Goal: Task Accomplishment & Management: Complete application form

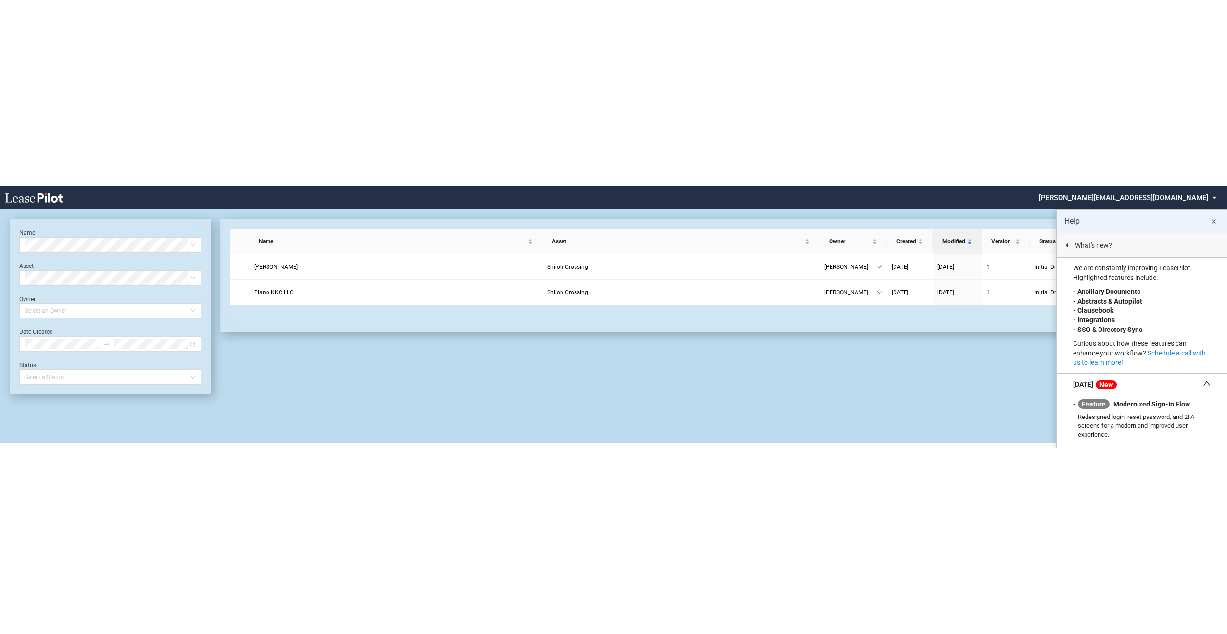
scroll to position [23, 0]
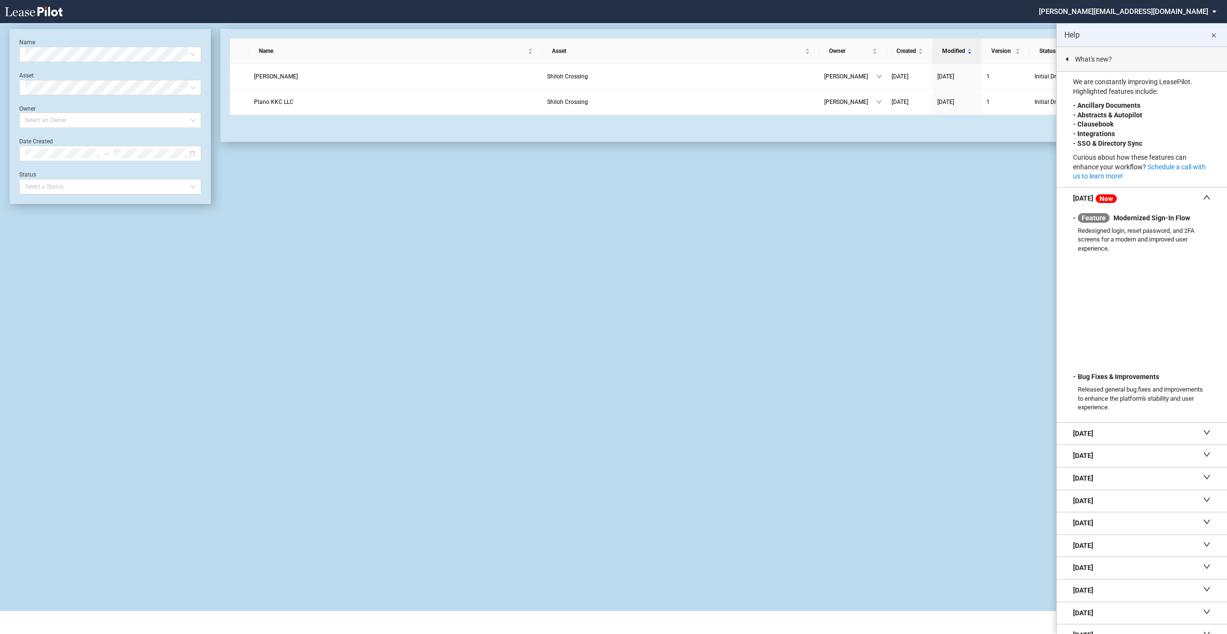
click at [1214, 35] on md-icon "close" at bounding box center [1214, 36] width 12 height 12
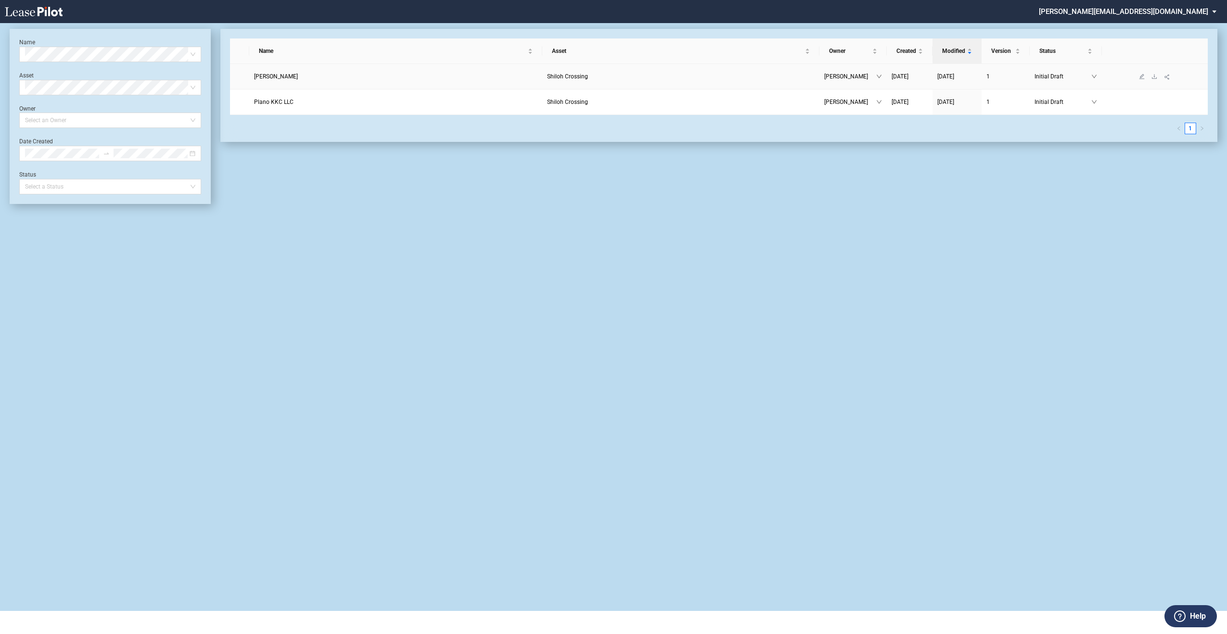
click at [270, 75] on span "Sky Lee" at bounding box center [276, 76] width 44 height 7
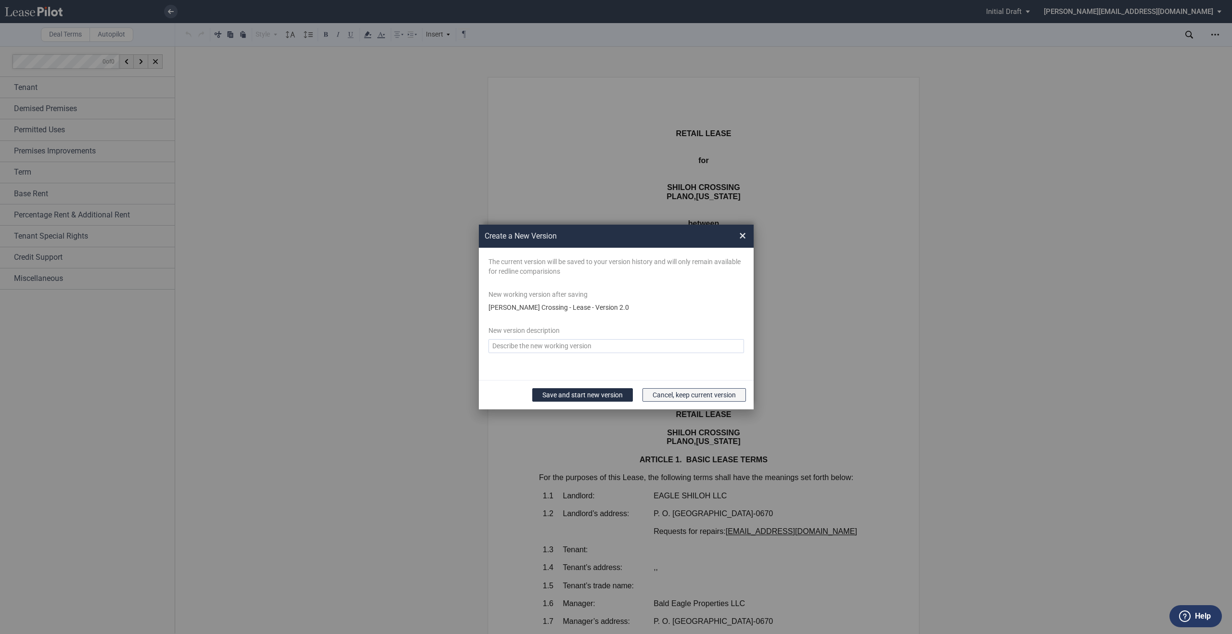
click at [659, 394] on button "Cancel, keep current version" at bounding box center [693, 394] width 103 height 13
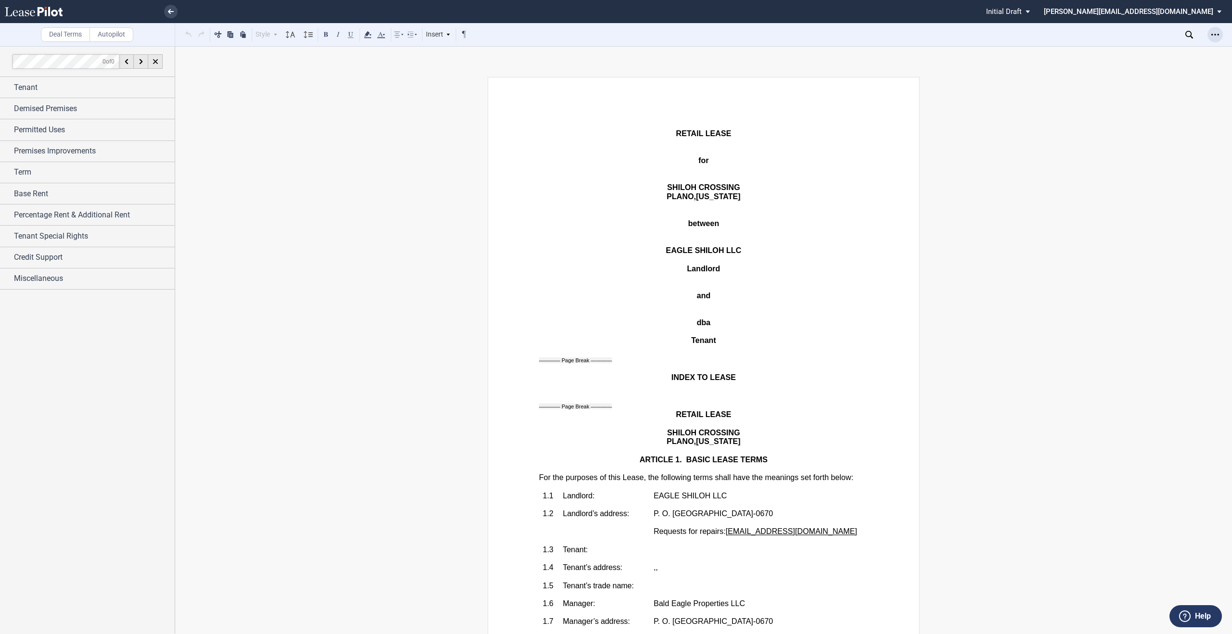
click at [1216, 38] on icon "Open Lease options menu" at bounding box center [1215, 35] width 8 height 8
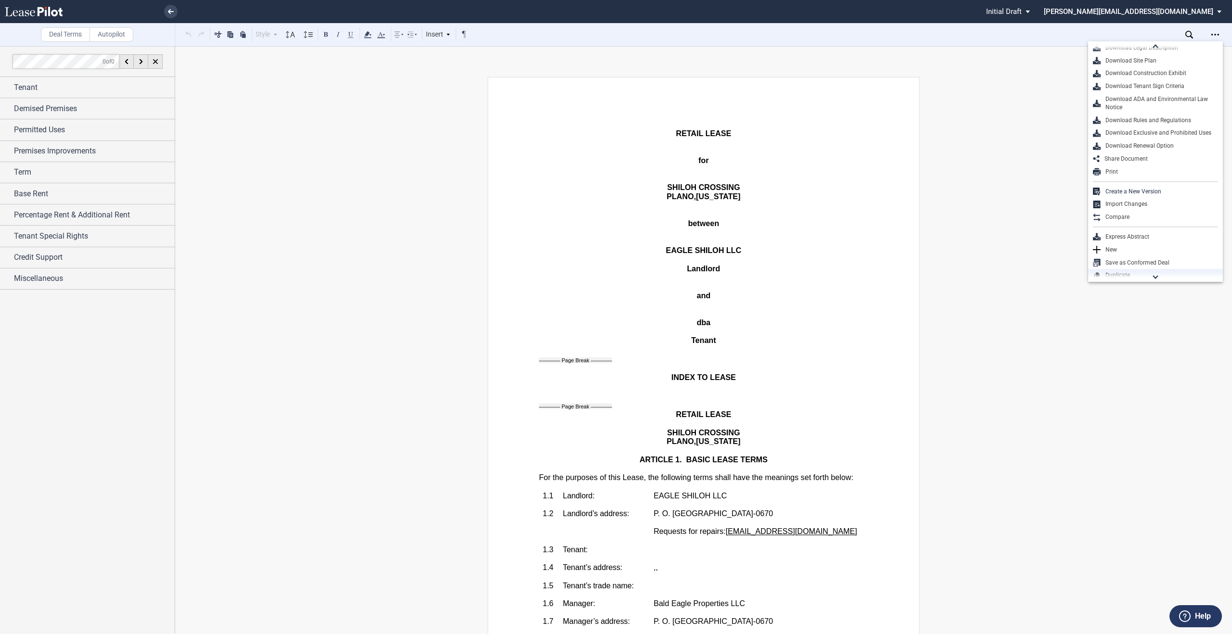
scroll to position [21, 0]
click at [1167, 188] on div "Create a New Version" at bounding box center [1159, 188] width 117 height 8
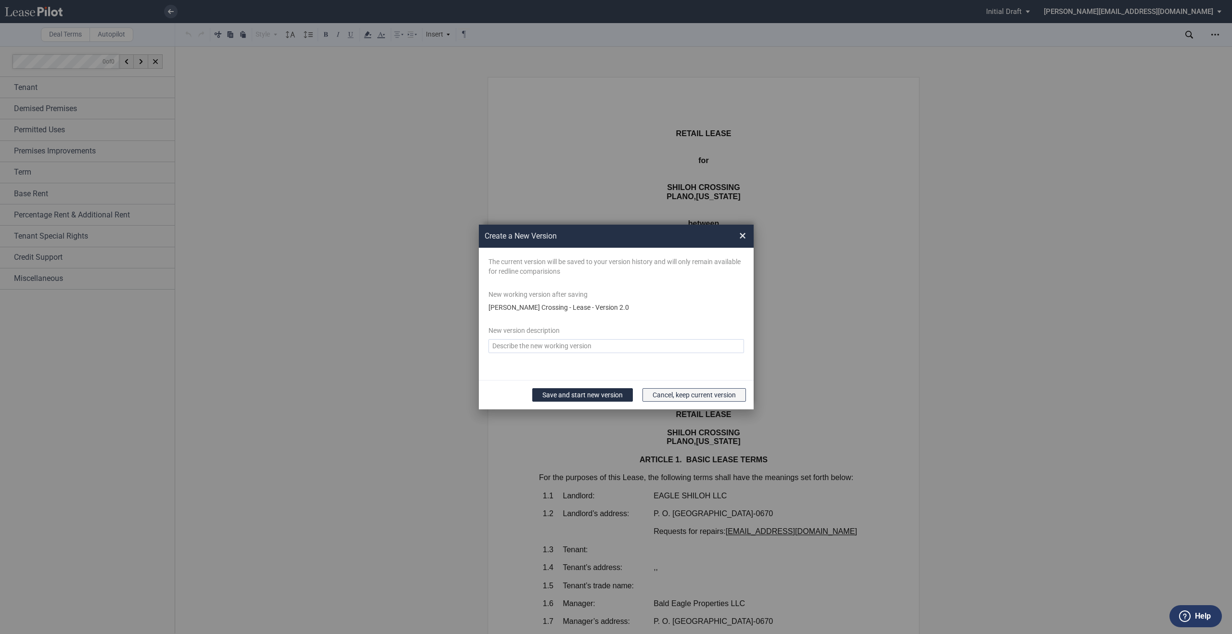
click at [709, 400] on button "Cancel, keep current version" at bounding box center [693, 394] width 103 height 13
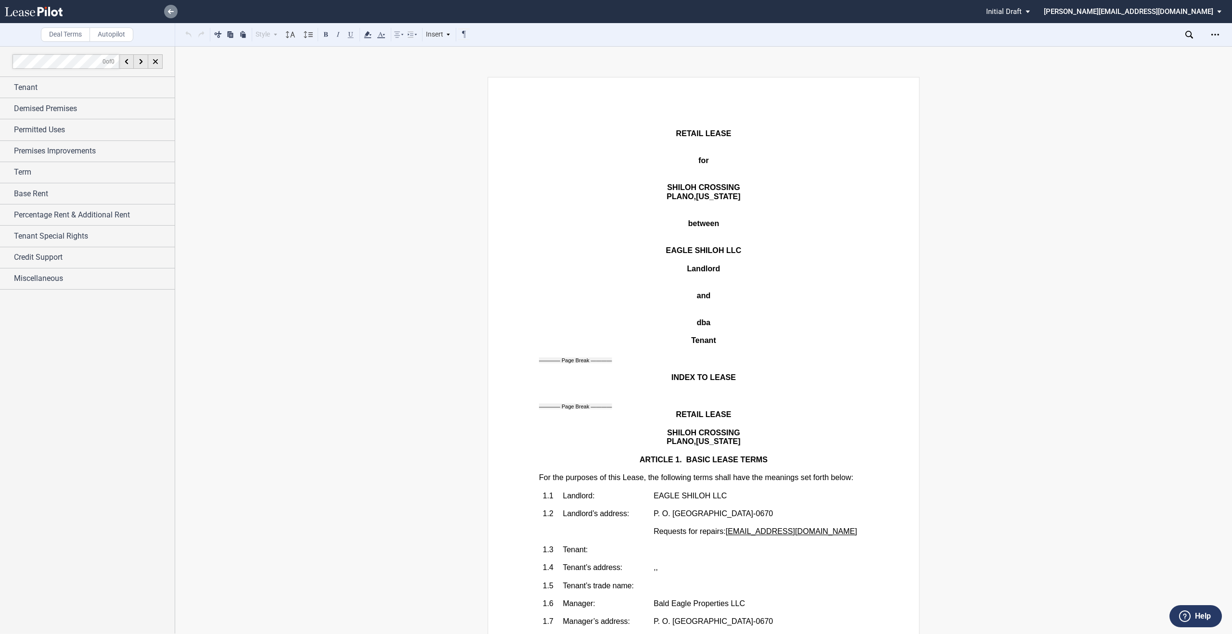
click at [170, 12] on icon at bounding box center [171, 11] width 6 height 5
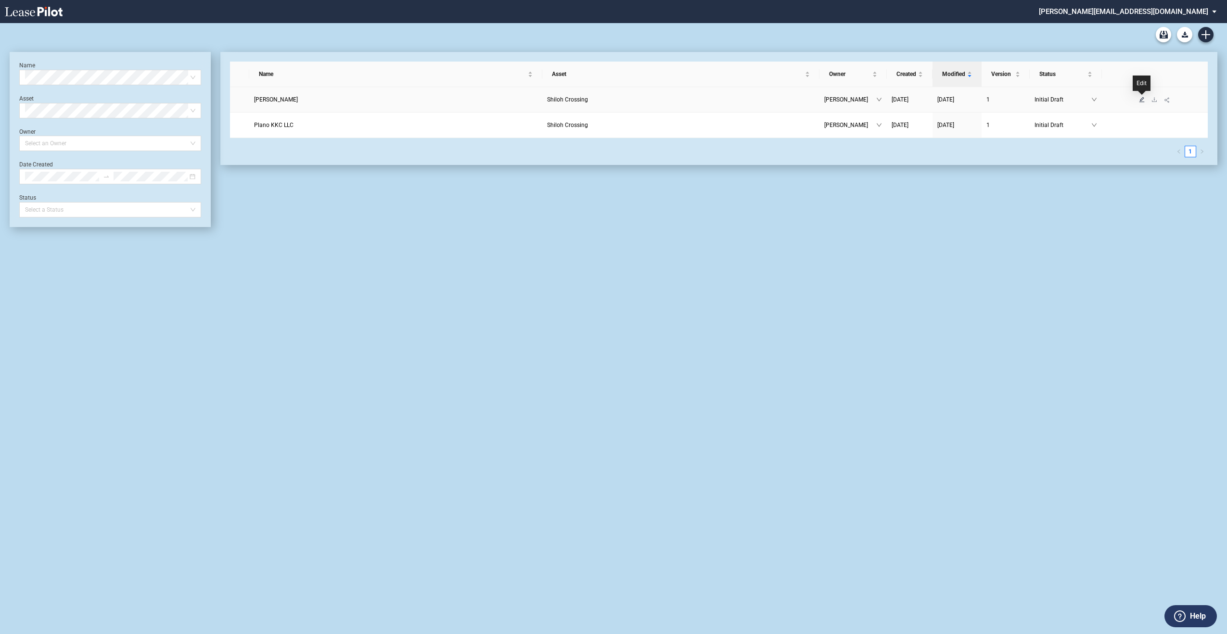
click at [1139, 102] on icon "edit" at bounding box center [1142, 100] width 6 height 6
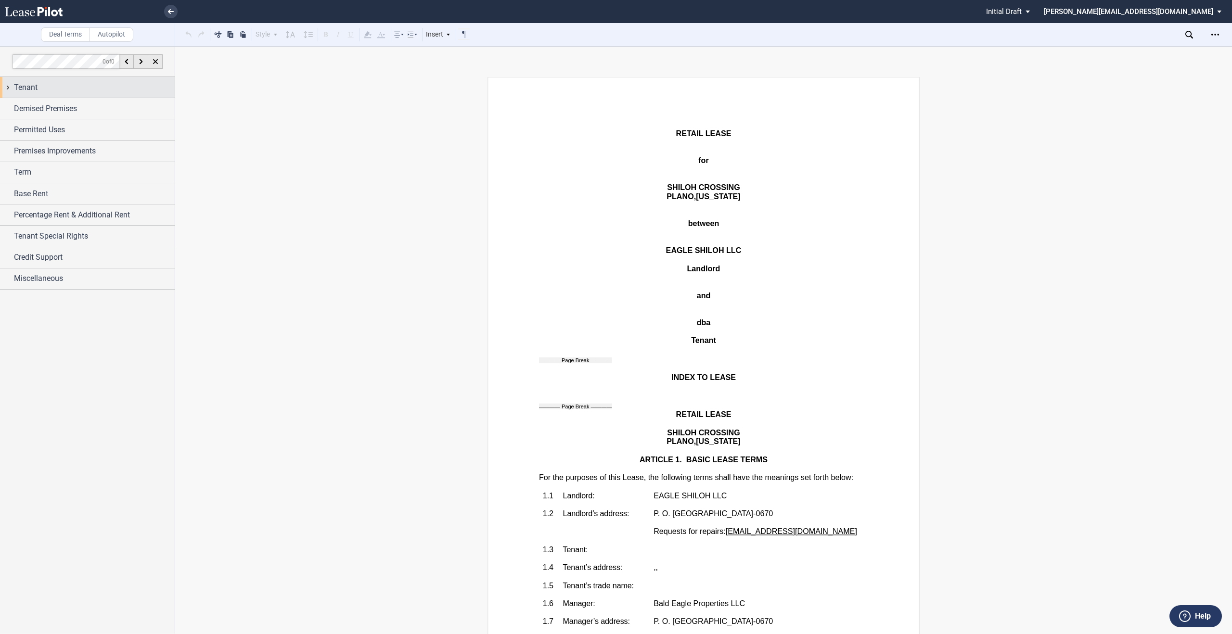
click at [28, 87] on span "Tenant" at bounding box center [26, 88] width 24 height 12
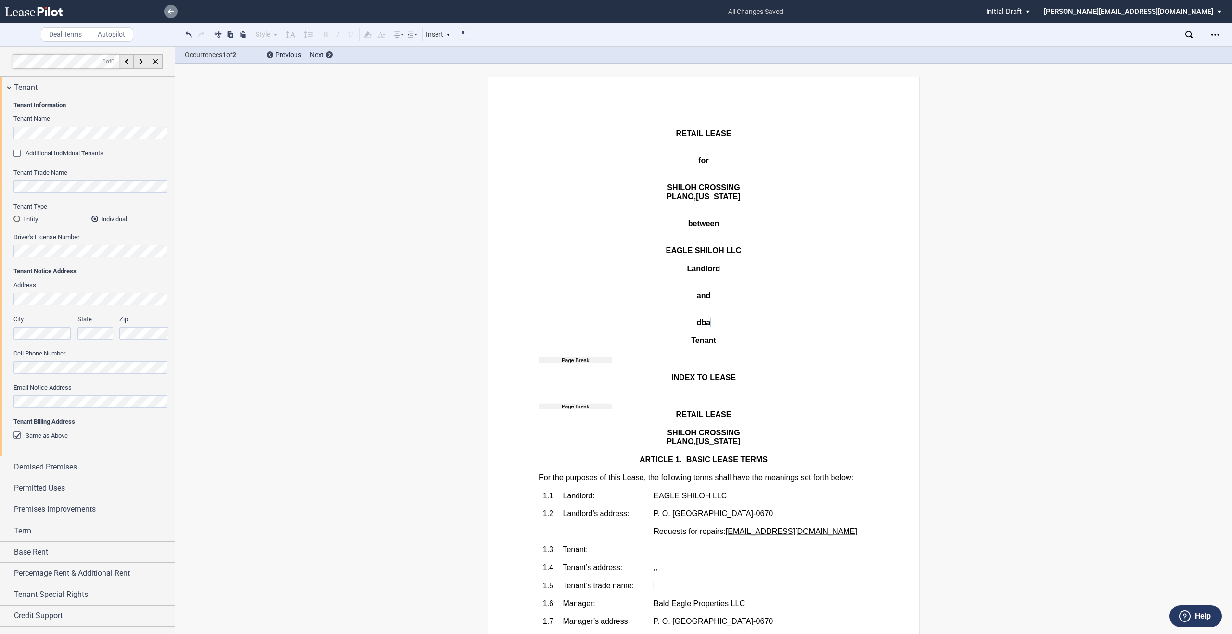
click at [175, 10] on link at bounding box center [170, 11] width 13 height 13
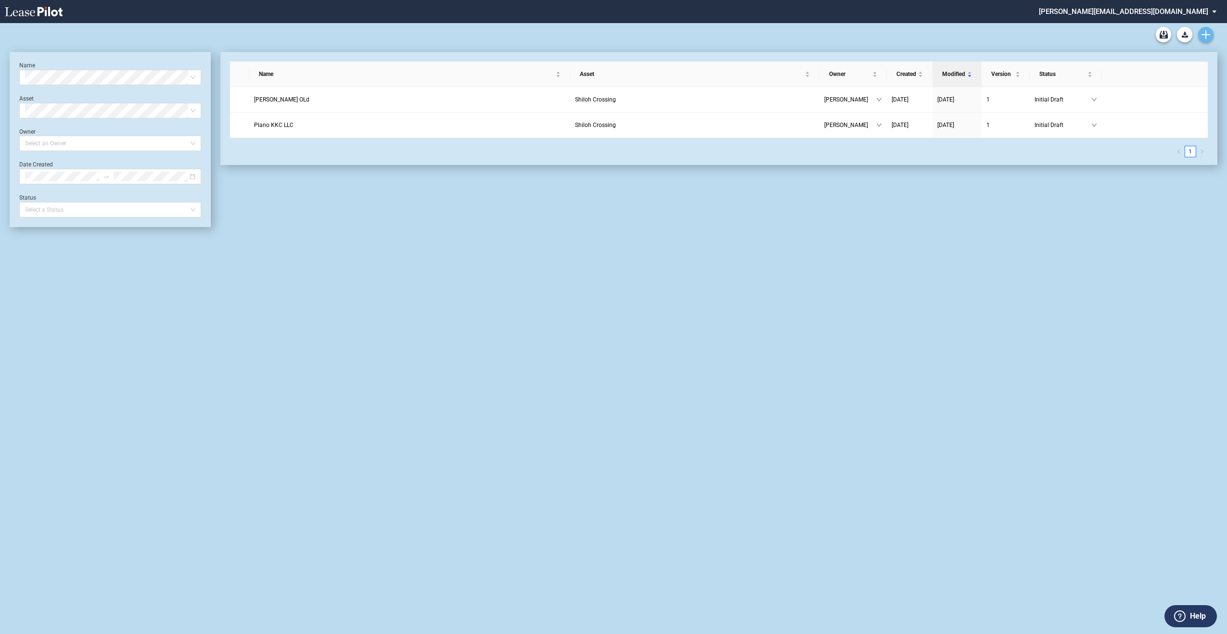
click at [1210, 34] on icon "Create new document" at bounding box center [1206, 34] width 9 height 9
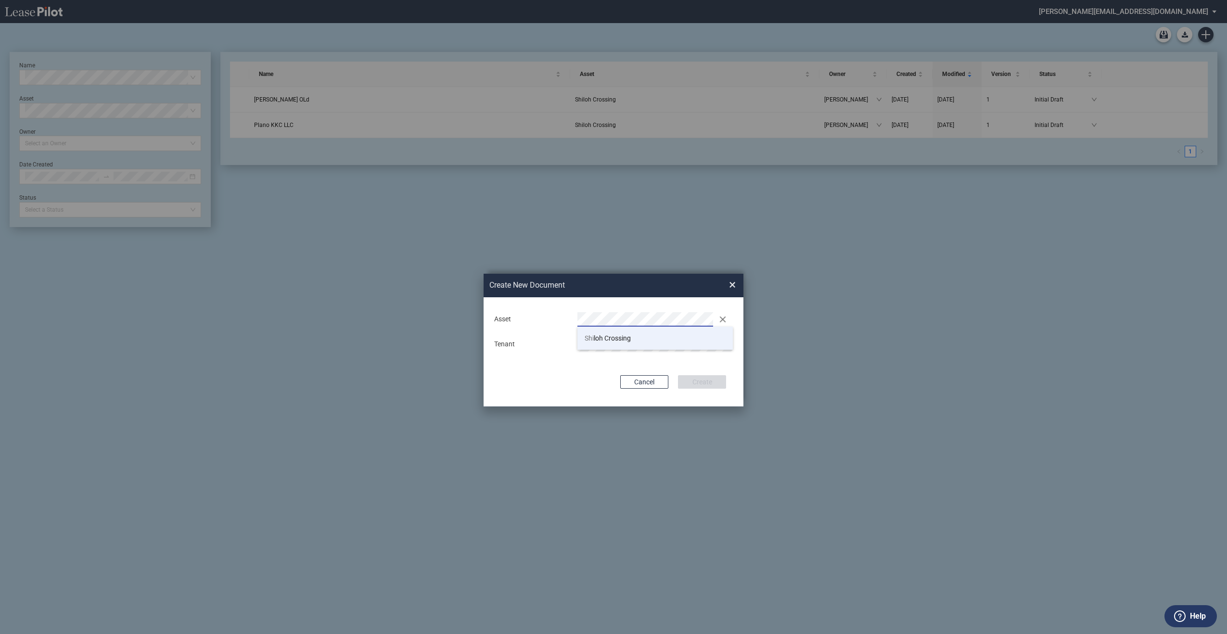
click at [632, 348] on li "[PERSON_NAME] Crossing" at bounding box center [655, 338] width 155 height 23
click at [714, 383] on button "Create" at bounding box center [702, 381] width 48 height 13
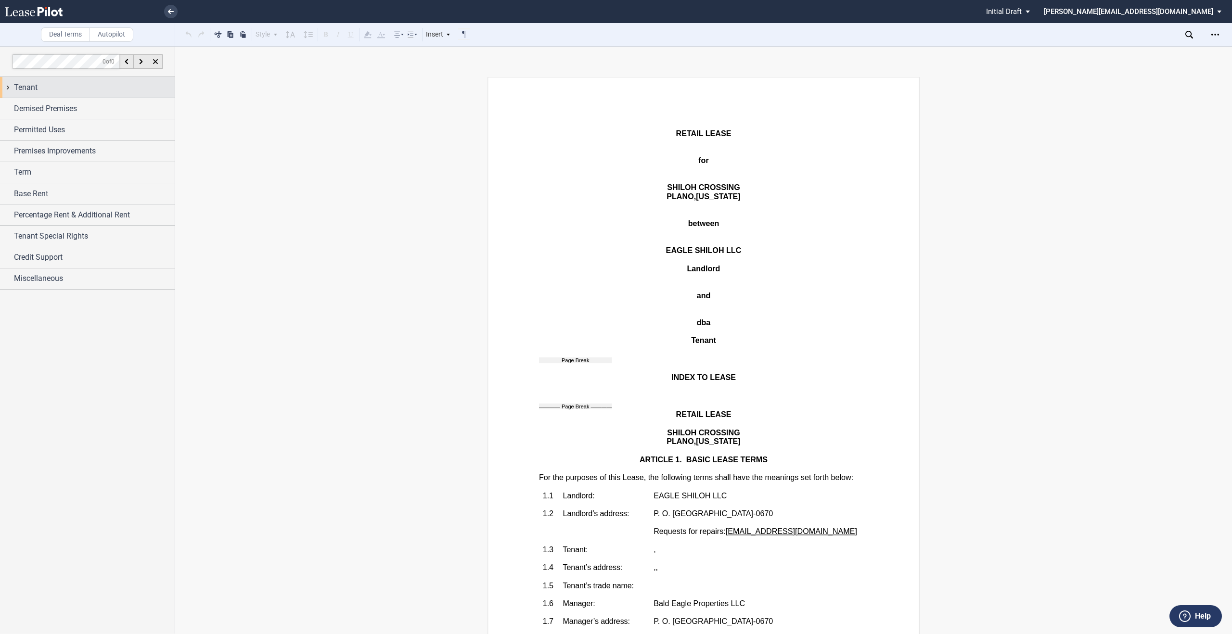
click at [96, 85] on div "Tenant" at bounding box center [94, 88] width 161 height 12
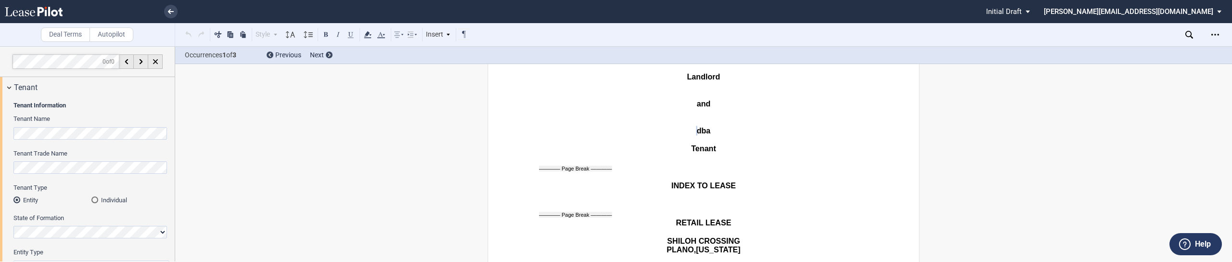
scroll to position [199, 0]
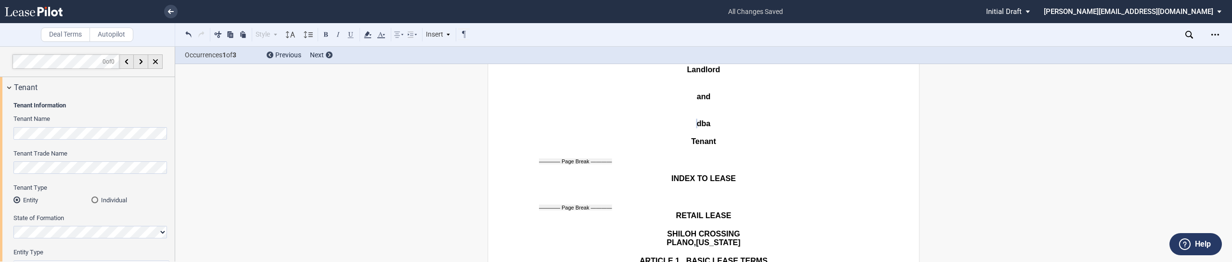
click at [93, 200] on div "Individual" at bounding box center [94, 199] width 7 height 7
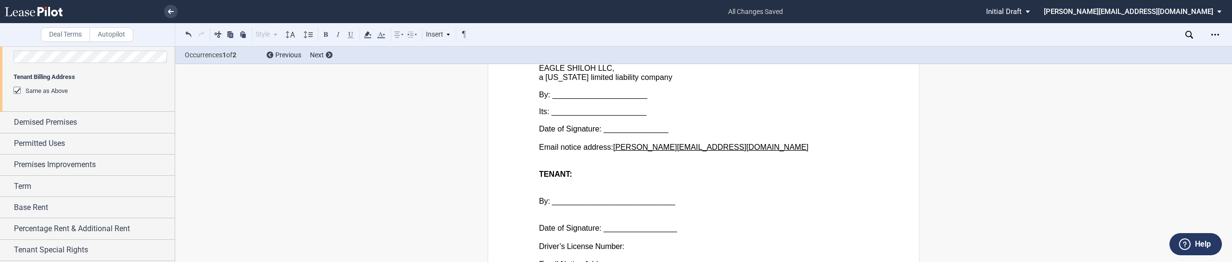
scroll to position [348, 0]
click at [84, 126] on div "Demised Premises" at bounding box center [87, 119] width 175 height 21
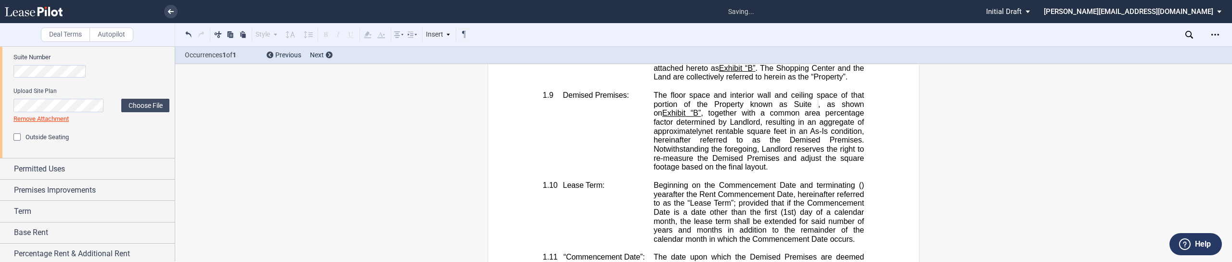
scroll to position [467, 0]
click at [139, 101] on label "Choose File" at bounding box center [145, 100] width 48 height 13
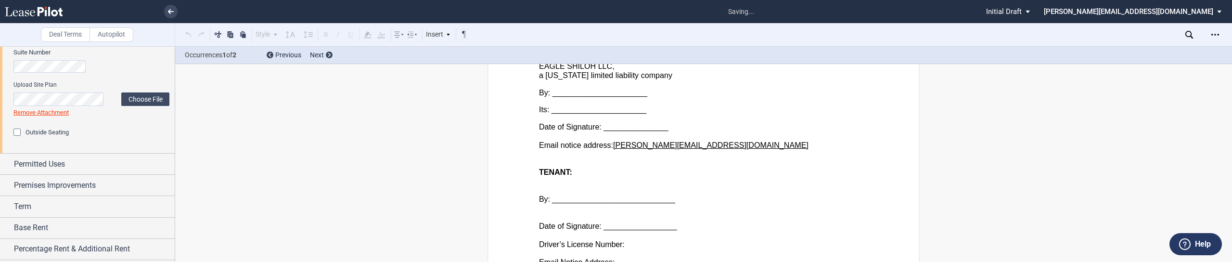
scroll to position [14598, 0]
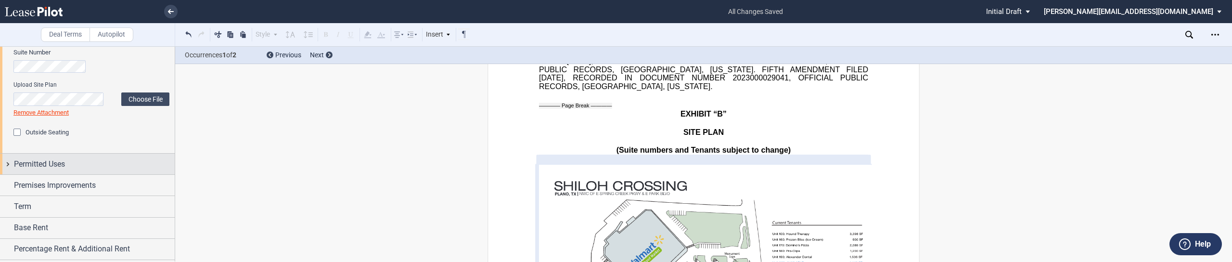
click at [143, 168] on div "Permitted Uses" at bounding box center [94, 164] width 161 height 12
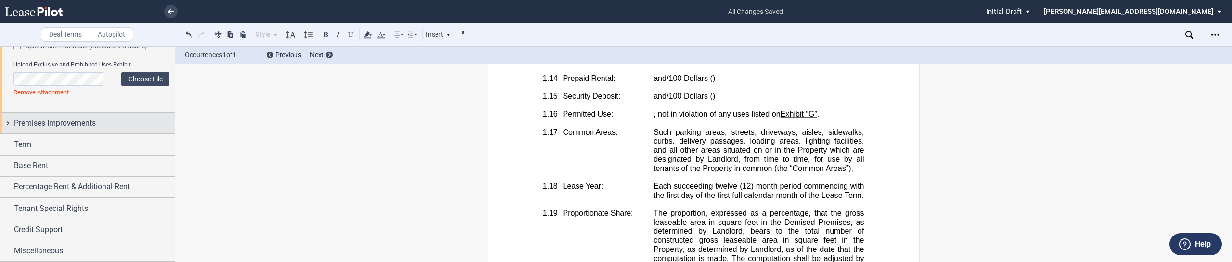
scroll to position [647, 0]
click at [60, 129] on span "Premises Improvements" at bounding box center [55, 123] width 82 height 12
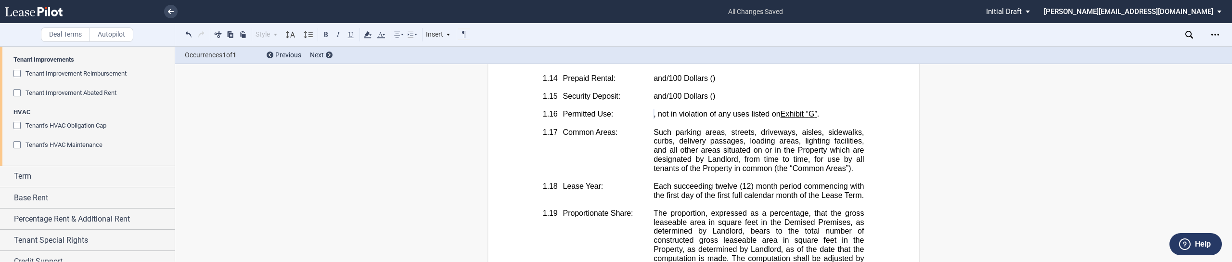
scroll to position [716, 0]
click at [14, 77] on div "Tenant Improvement Reimbursement" at bounding box center [18, 73] width 10 height 10
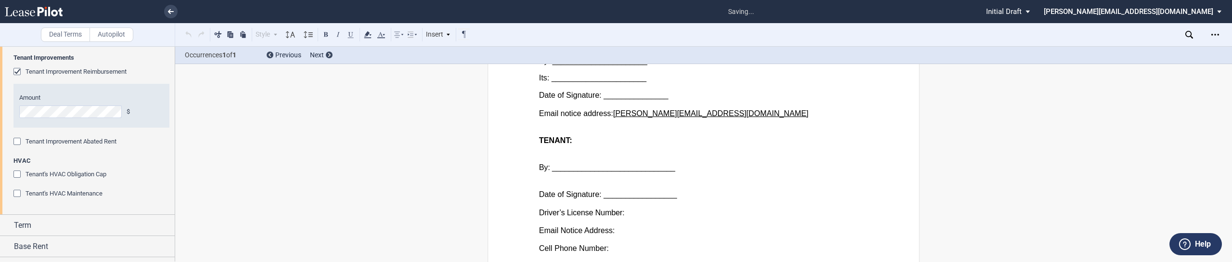
scroll to position [15800, 0]
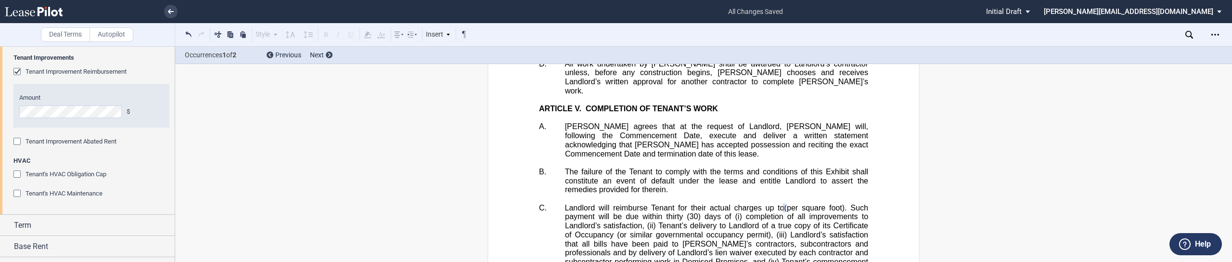
click at [0, 162] on div "Landlord's Work Landlord's Work Attach Exhibit C-1 Upload Plans and Specificati…" at bounding box center [87, 122] width 175 height 183
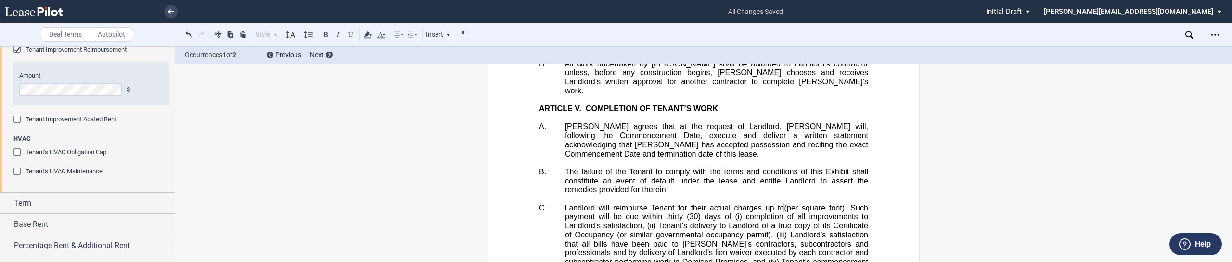
scroll to position [740, 0]
click at [17, 156] on div "Tenant's HVAC Obligation Cap" at bounding box center [18, 151] width 10 height 10
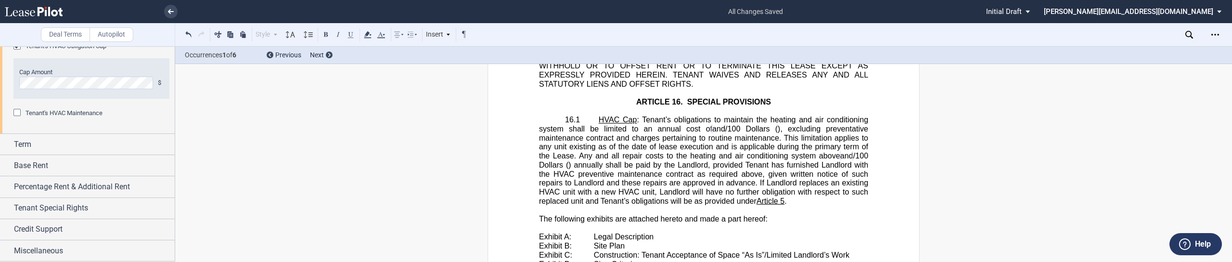
scroll to position [897, 0]
click at [72, 145] on div "Term" at bounding box center [94, 145] width 161 height 12
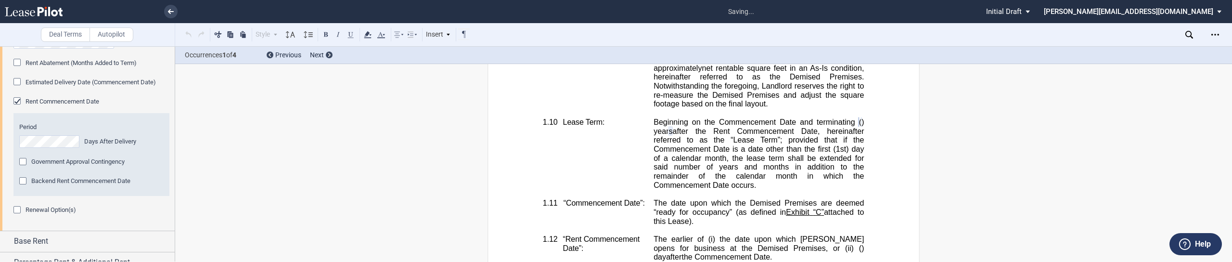
scroll to position [984, 0]
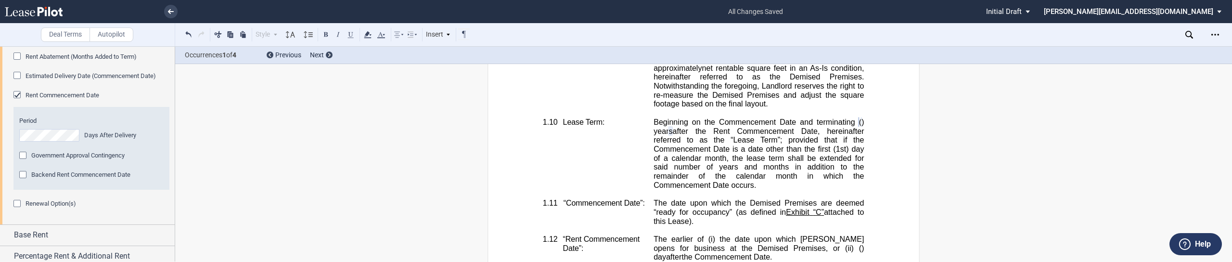
click at [14, 62] on div "Rent Abatement (Months Added to Term)" at bounding box center [18, 57] width 10 height 10
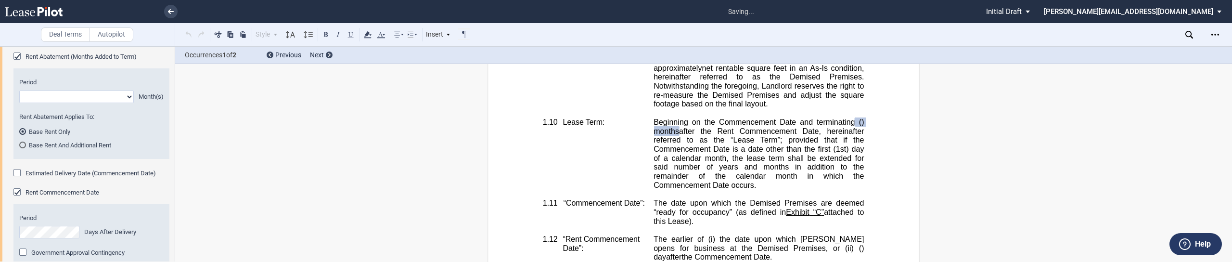
click at [108, 103] on select "1 2 3 4 5 6 7 8 9 10 11" at bounding box center [76, 96] width 115 height 13
select select "number:2"
click at [19, 103] on select "1 2 3 4 5 6 7 8 9 10 11" at bounding box center [76, 96] width 115 height 13
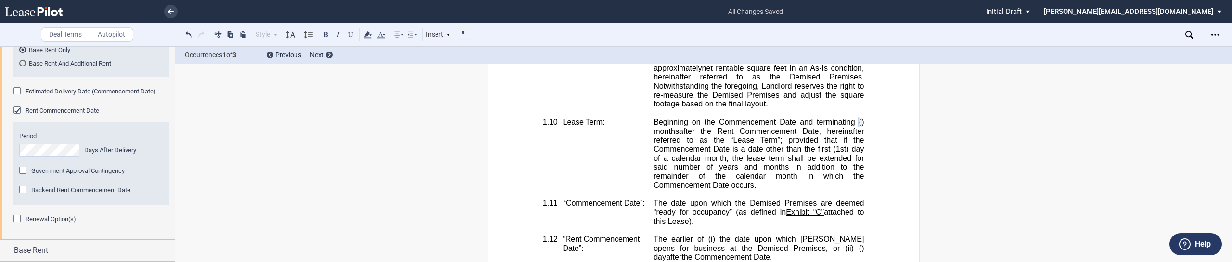
scroll to position [1066, 0]
click at [16, 96] on div "Estimated Delivery Date (Commencement Date)" at bounding box center [18, 91] width 10 height 10
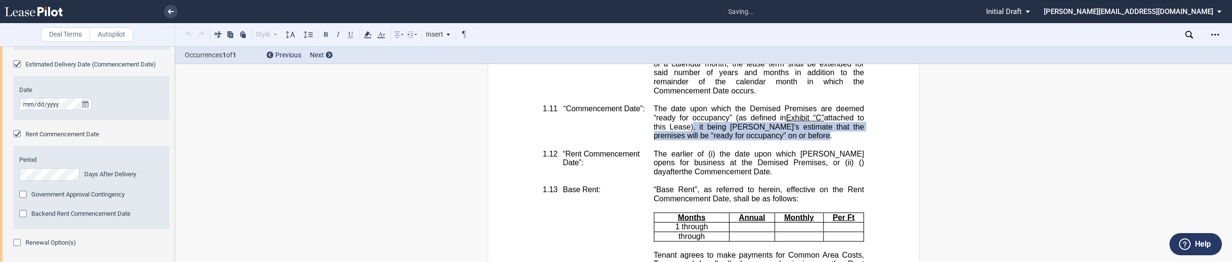
scroll to position [1094, 0]
click at [83, 105] on icon "true" at bounding box center [85, 102] width 6 height 7
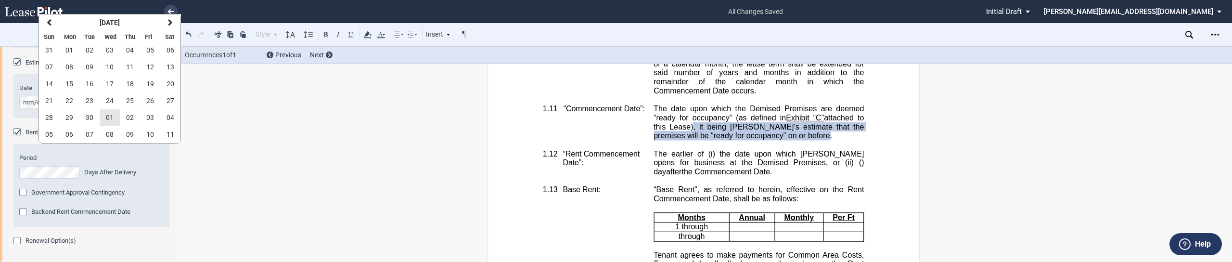
click at [117, 115] on button "01" at bounding box center [110, 117] width 20 height 17
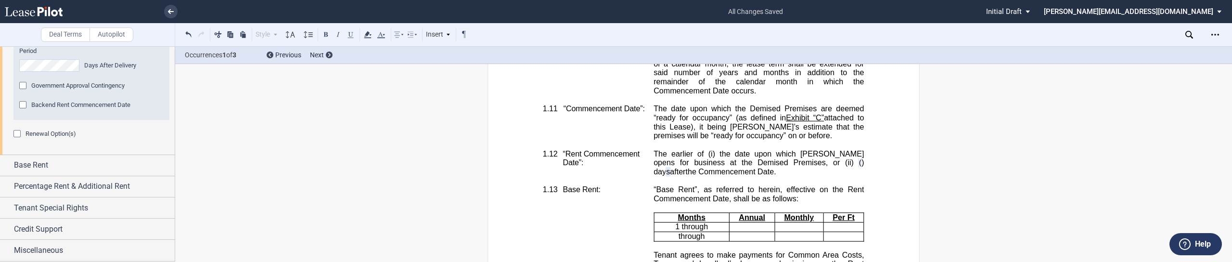
scroll to position [1207, 0]
click at [26, 91] on div "Government Approval Contingency" at bounding box center [24, 87] width 10 height 10
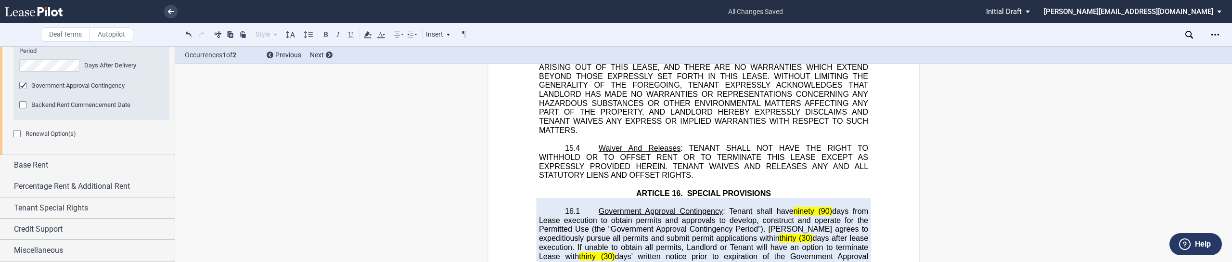
scroll to position [13851, 0]
click at [22, 91] on div "Government Approval Contingency" at bounding box center [24, 87] width 10 height 10
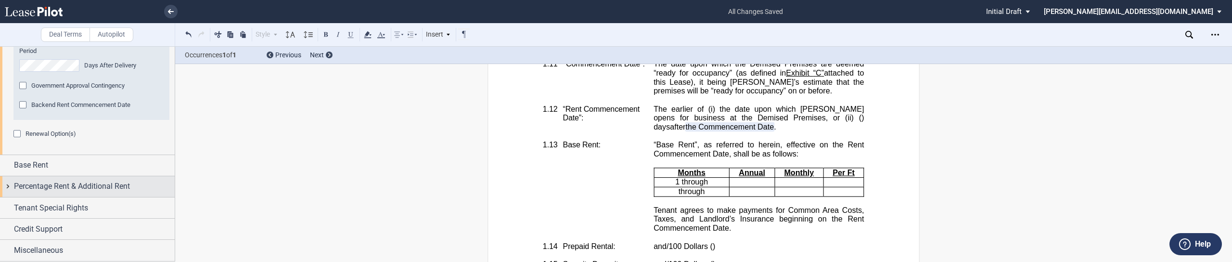
scroll to position [1254, 0]
click at [117, 163] on div "Base Rent" at bounding box center [94, 165] width 161 height 12
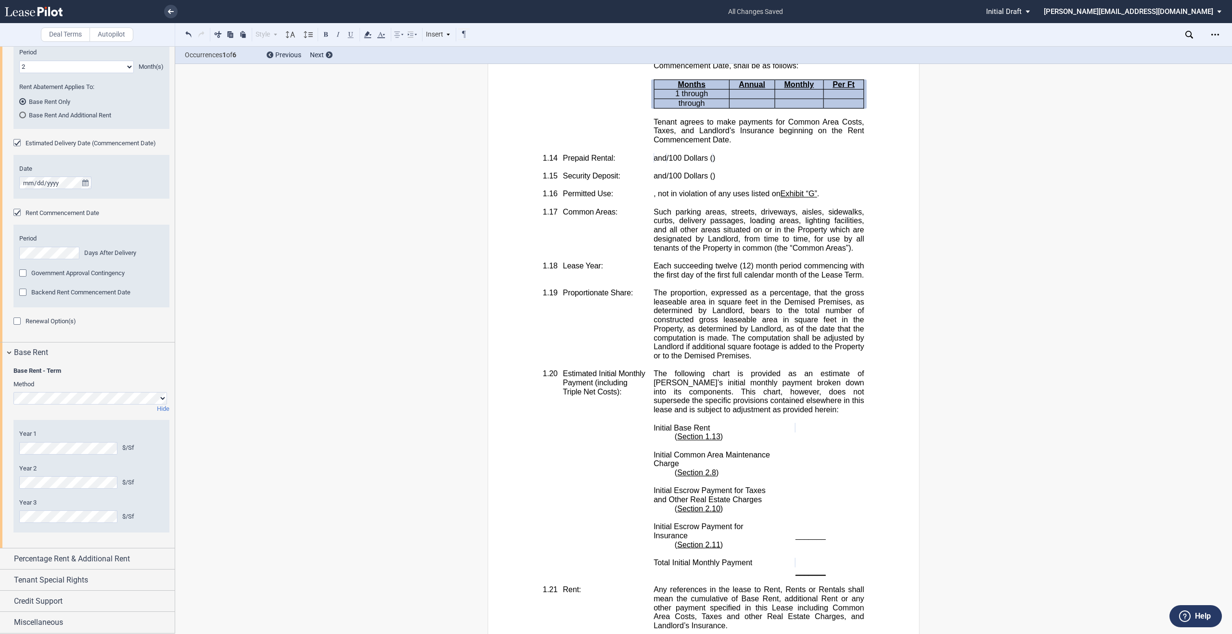
scroll to position [1066, 0]
click at [125, 565] on div "Percentage Rent & Additional Rent" at bounding box center [87, 559] width 175 height 21
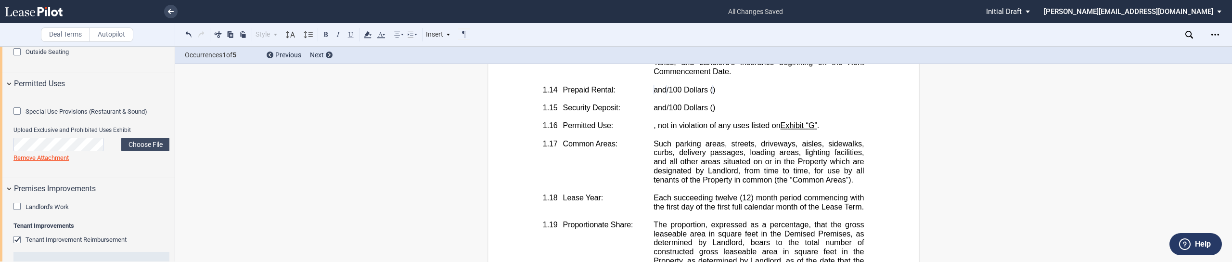
scroll to position [548, 0]
click at [151, 151] on label "Choose File" at bounding box center [145, 143] width 48 height 13
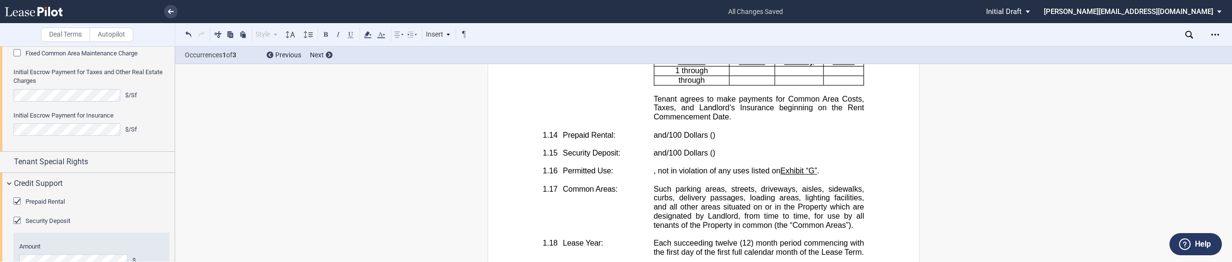
scroll to position [1715, 0]
click at [73, 173] on div "Tenant Special Rights" at bounding box center [87, 162] width 175 height 21
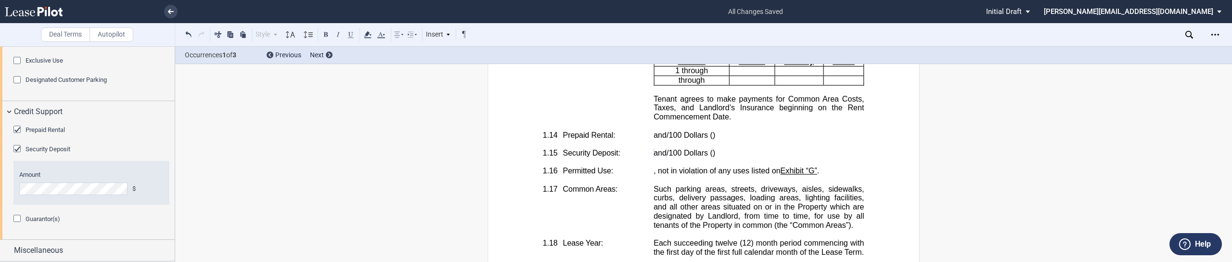
scroll to position [1856, 0]
click at [17, 66] on div "Exclusive Use" at bounding box center [18, 62] width 10 height 10
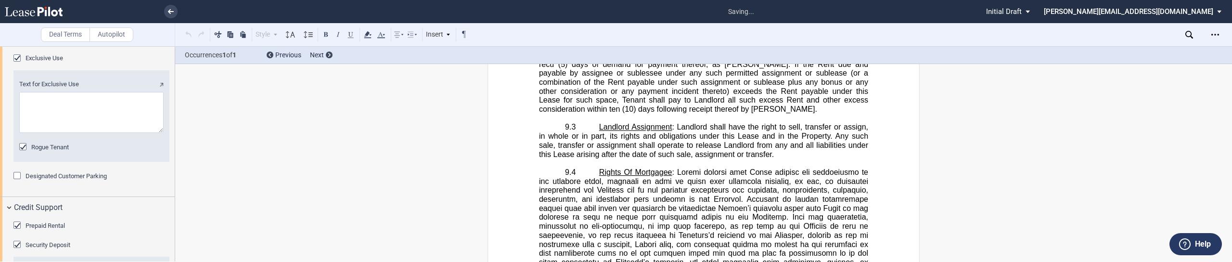
scroll to position [14005, 0]
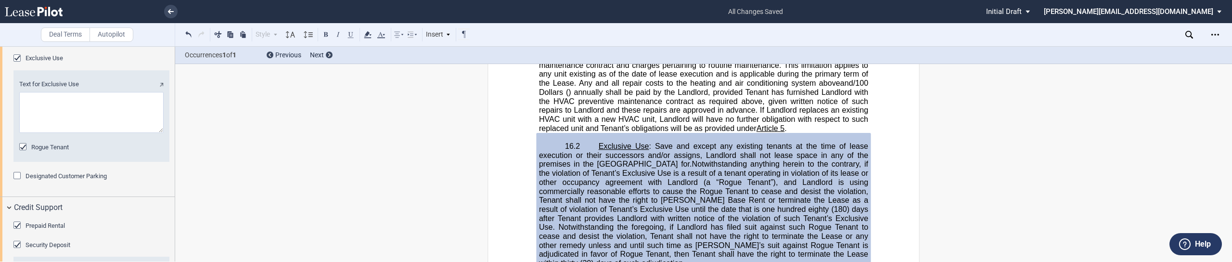
click at [95, 133] on textarea "Text for Exclusive Use" at bounding box center [91, 112] width 144 height 41
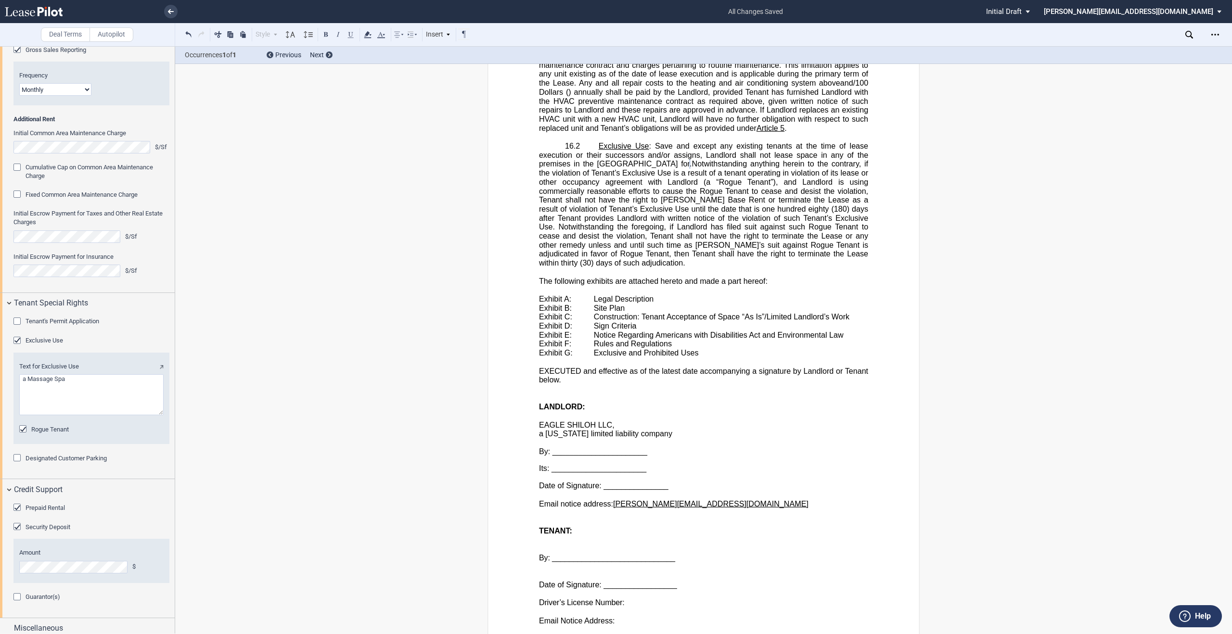
scroll to position [1632, 0]
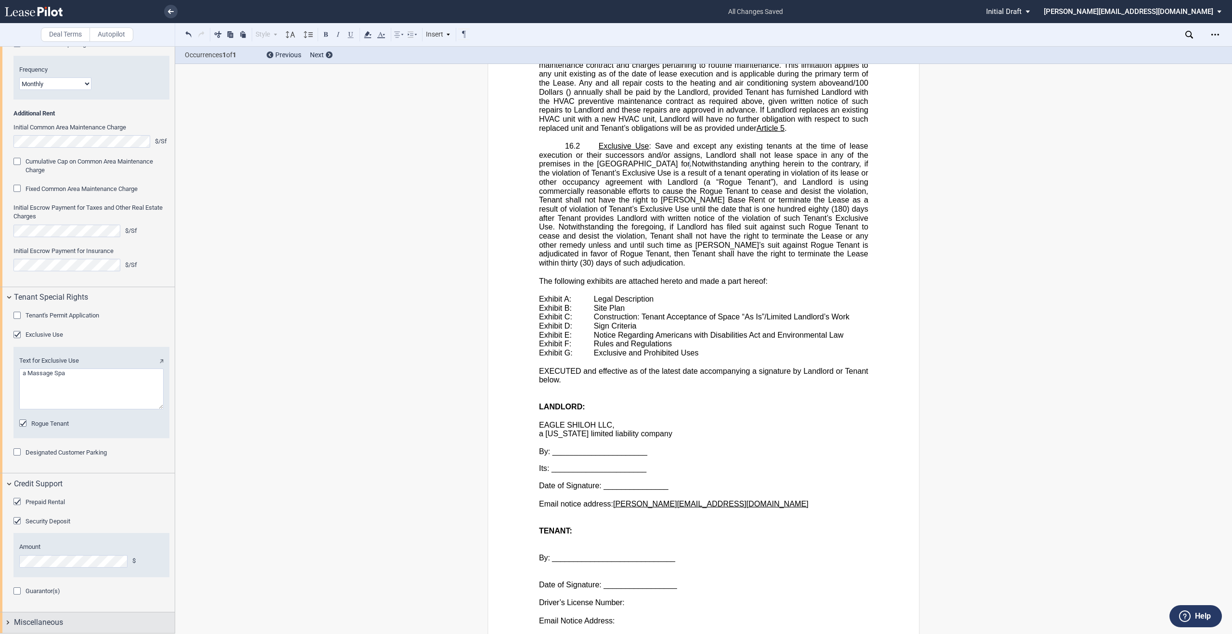
type textarea "a Massage Spa"
click at [39, 624] on span "Miscellaneous" at bounding box center [38, 623] width 49 height 12
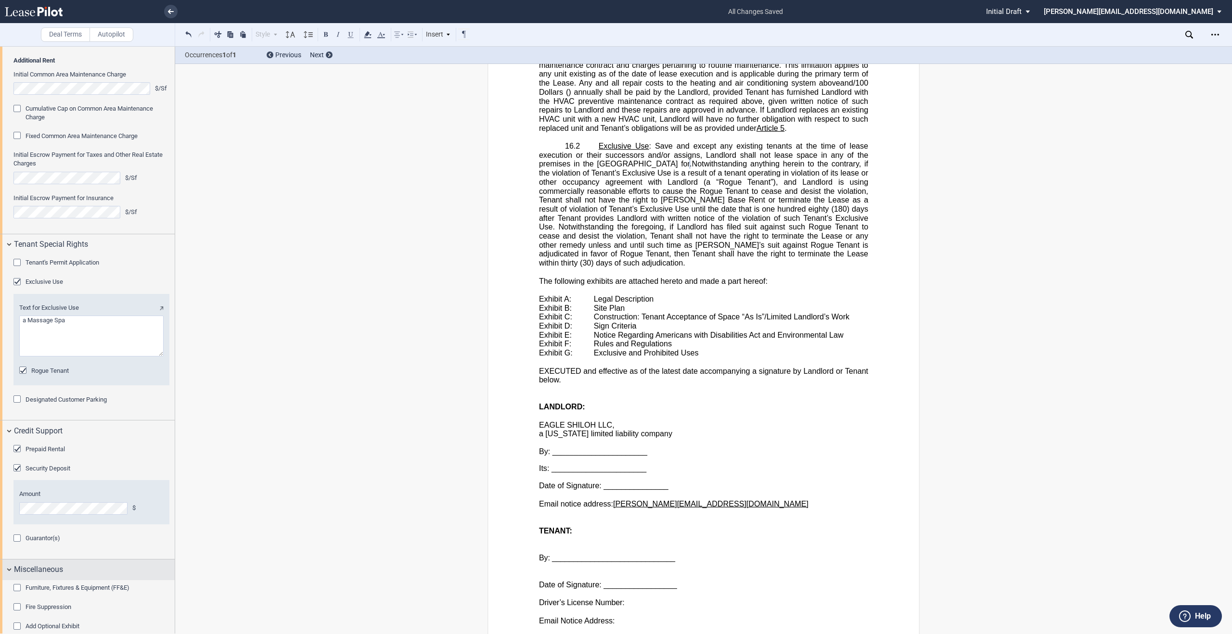
scroll to position [1699, 0]
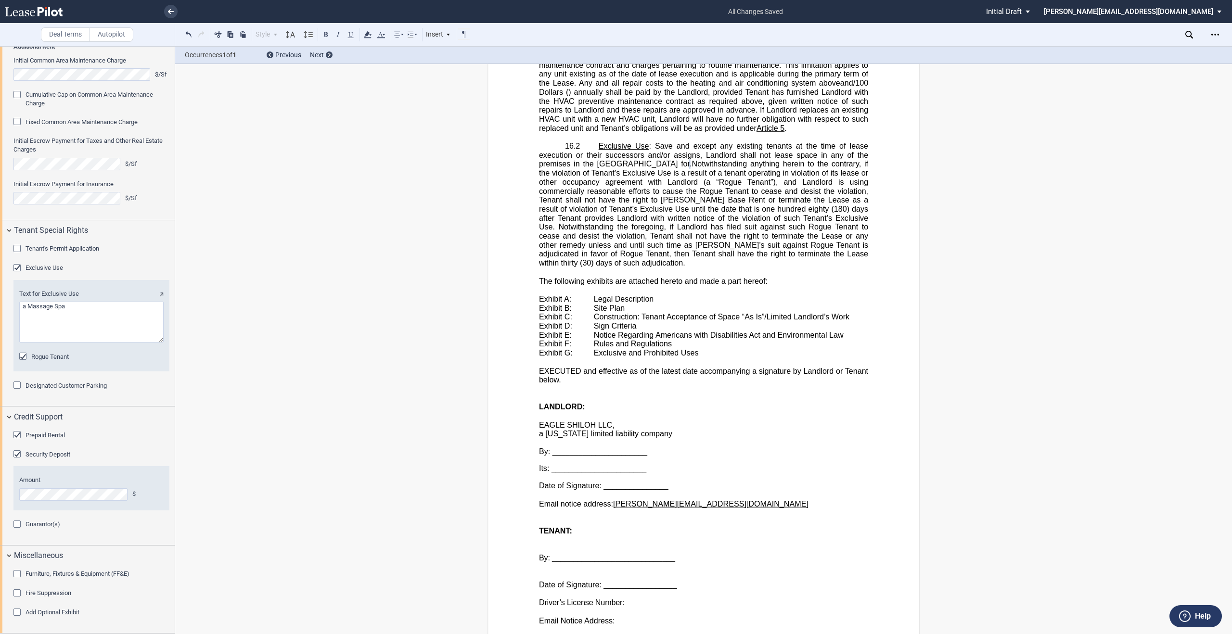
click at [20, 593] on div "Fire Suppression" at bounding box center [18, 595] width 10 height 10
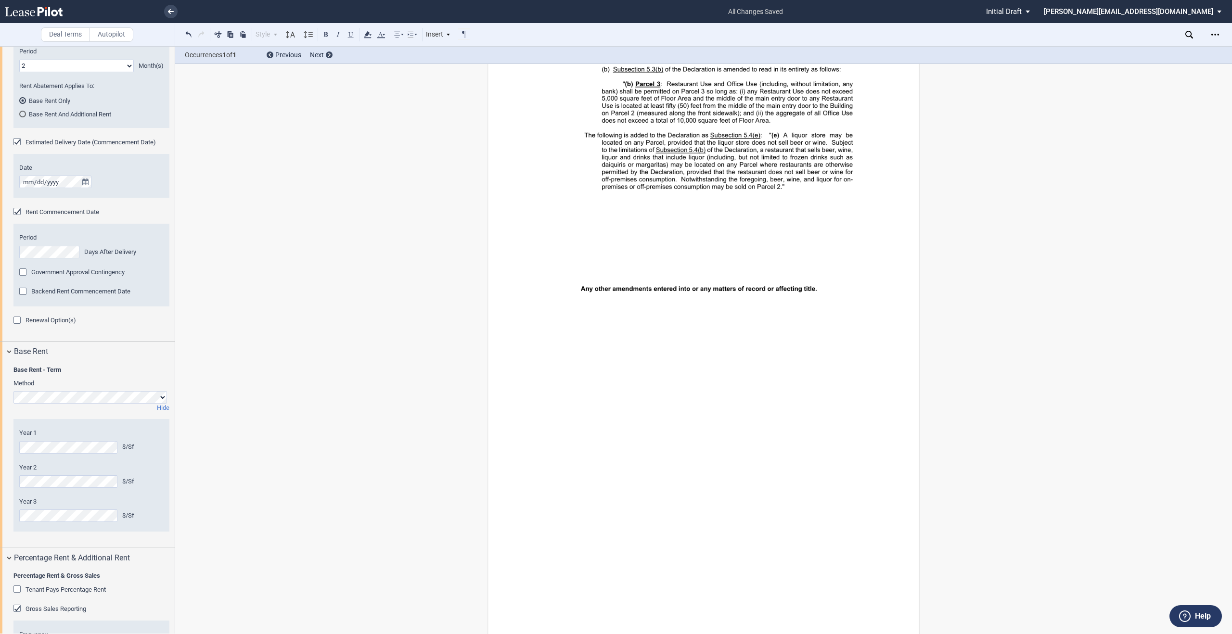
scroll to position [1021, 0]
click at [17, 320] on div "Renewal Option(s)" at bounding box center [18, 315] width 10 height 10
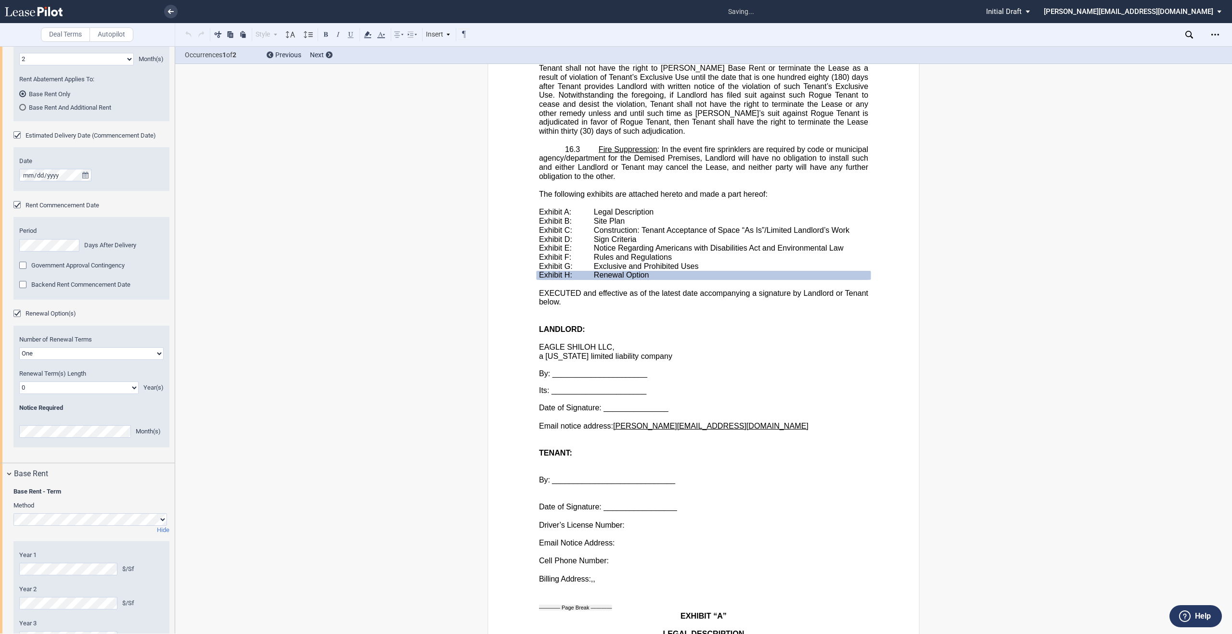
scroll to position [14031, 0]
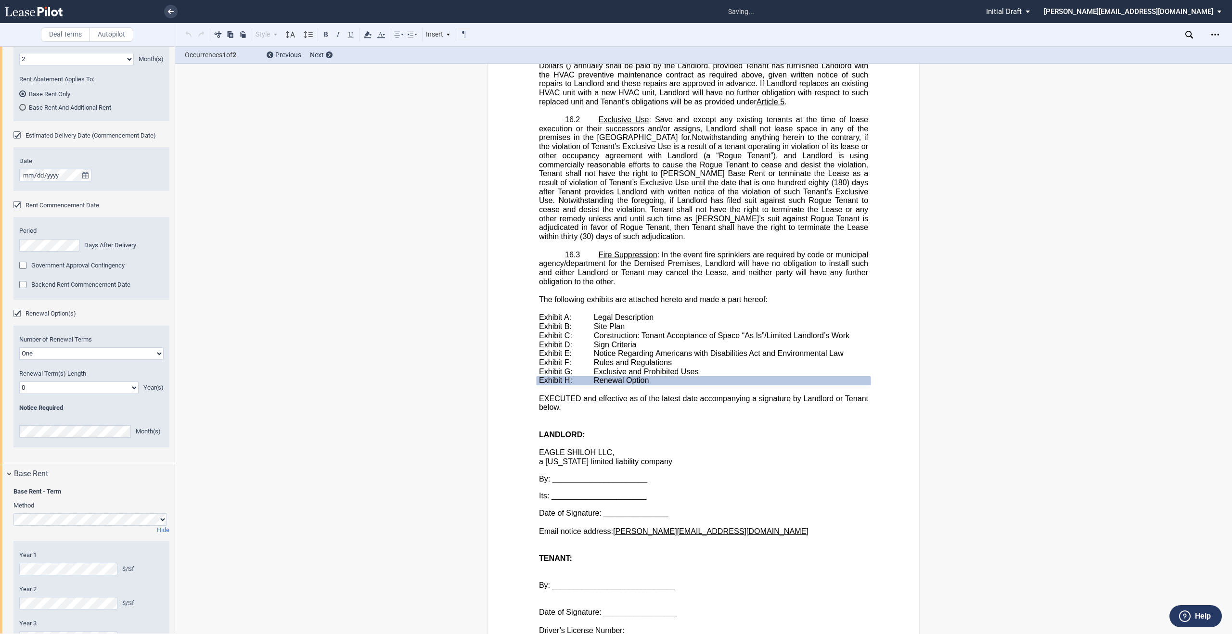
click at [74, 360] on select "One Two" at bounding box center [91, 353] width 144 height 13
select select "2"
click at [19, 360] on select "One Two" at bounding box center [91, 353] width 144 height 13
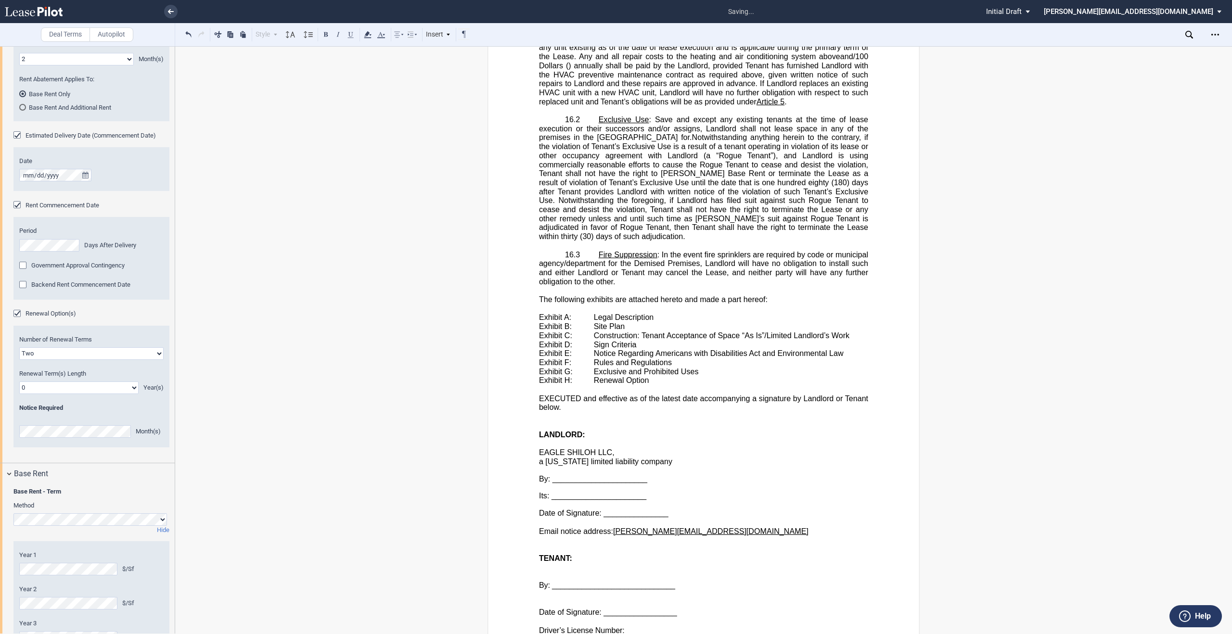
click at [63, 394] on select "0 1 2 3 4 5 6 7 8 9 10 11 12 13 14 15 16 17 18 19 20" at bounding box center [78, 388] width 119 height 13
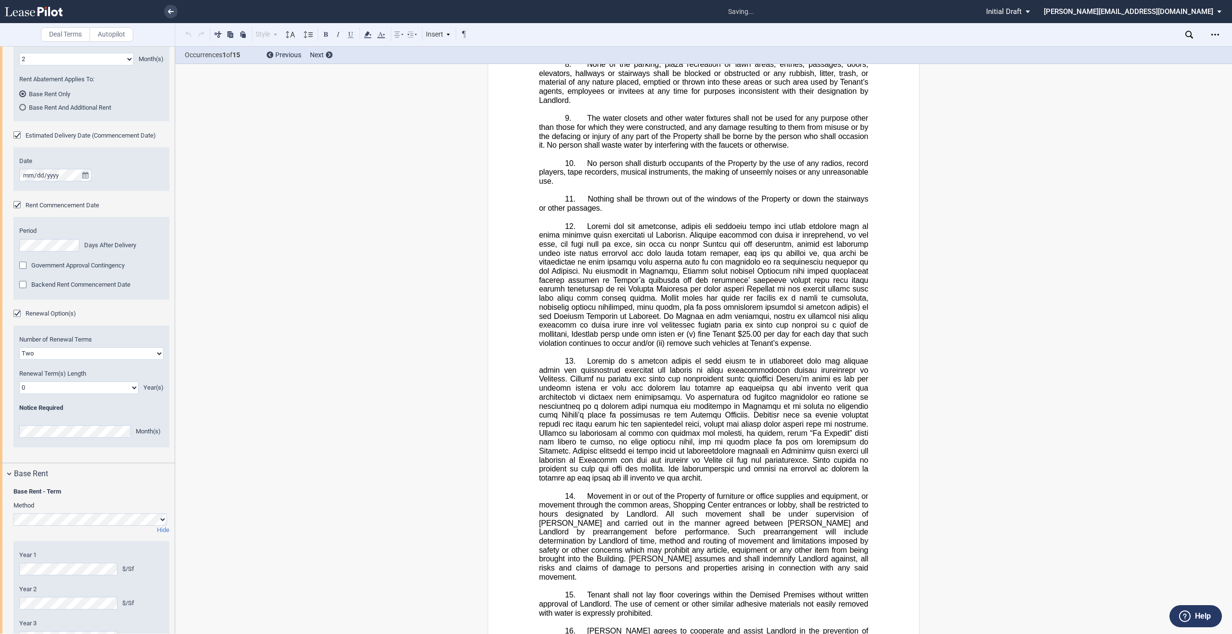
scroll to position [20031, 0]
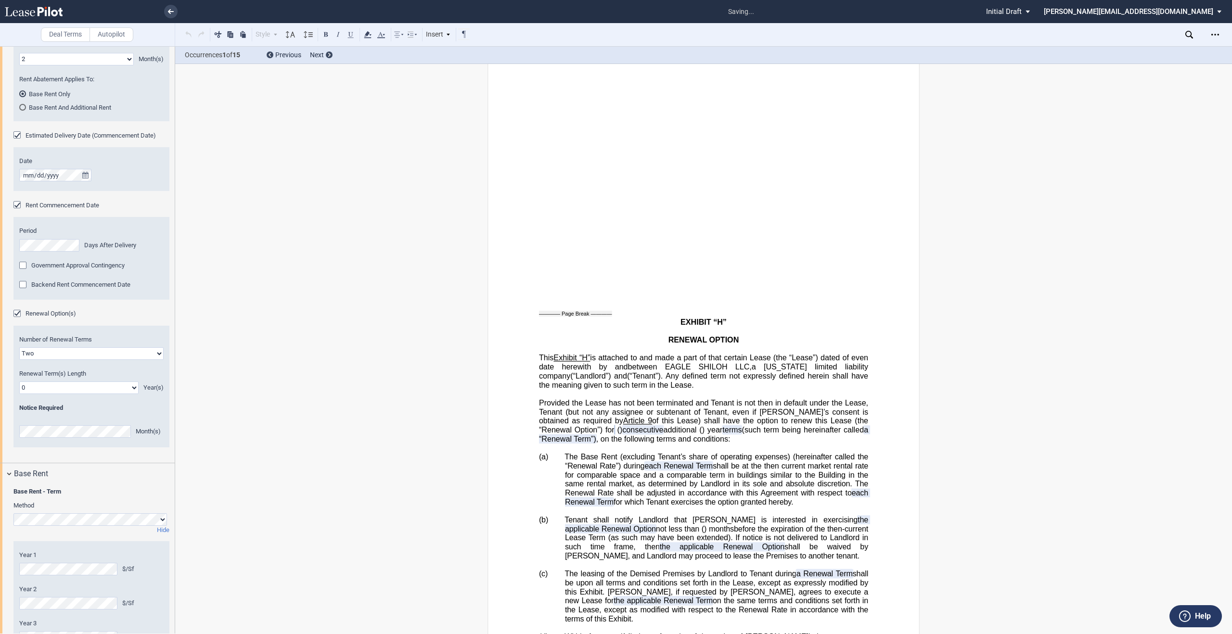
select select "number:2"
click at [19, 394] on select "0 1 2 3 4 5 6 7 8 9 10 11 12 13 14 15 16 17 18 19 20" at bounding box center [78, 388] width 119 height 13
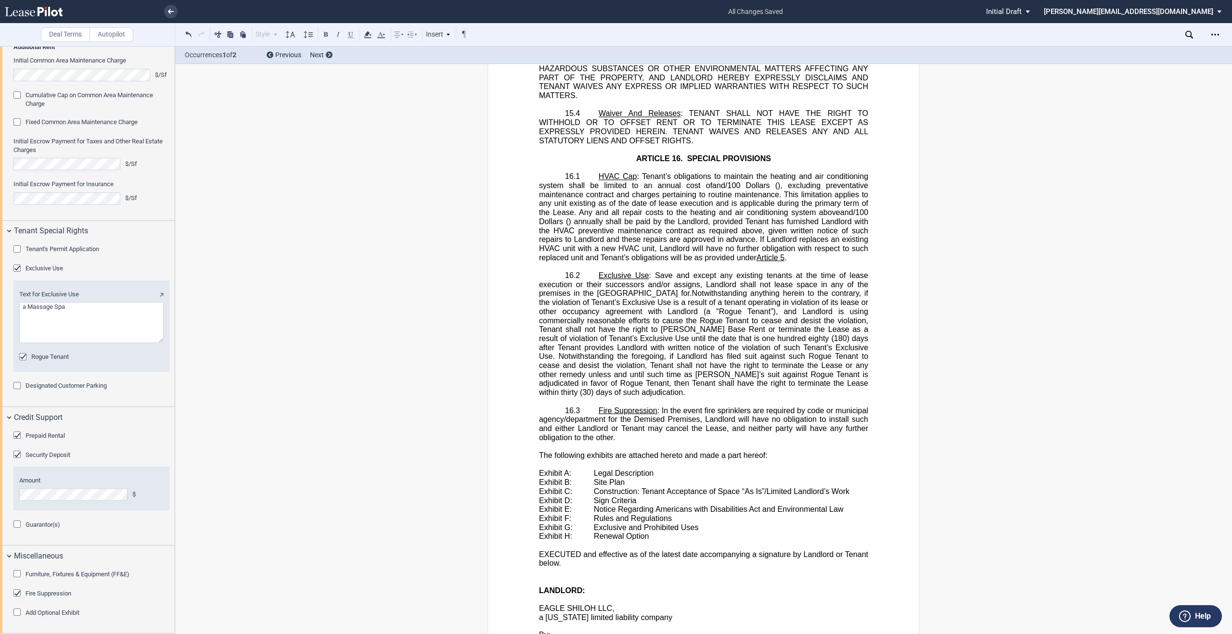
scroll to position [1867, 0]
click at [17, 614] on div "Add Optional Exhibit" at bounding box center [18, 614] width 10 height 10
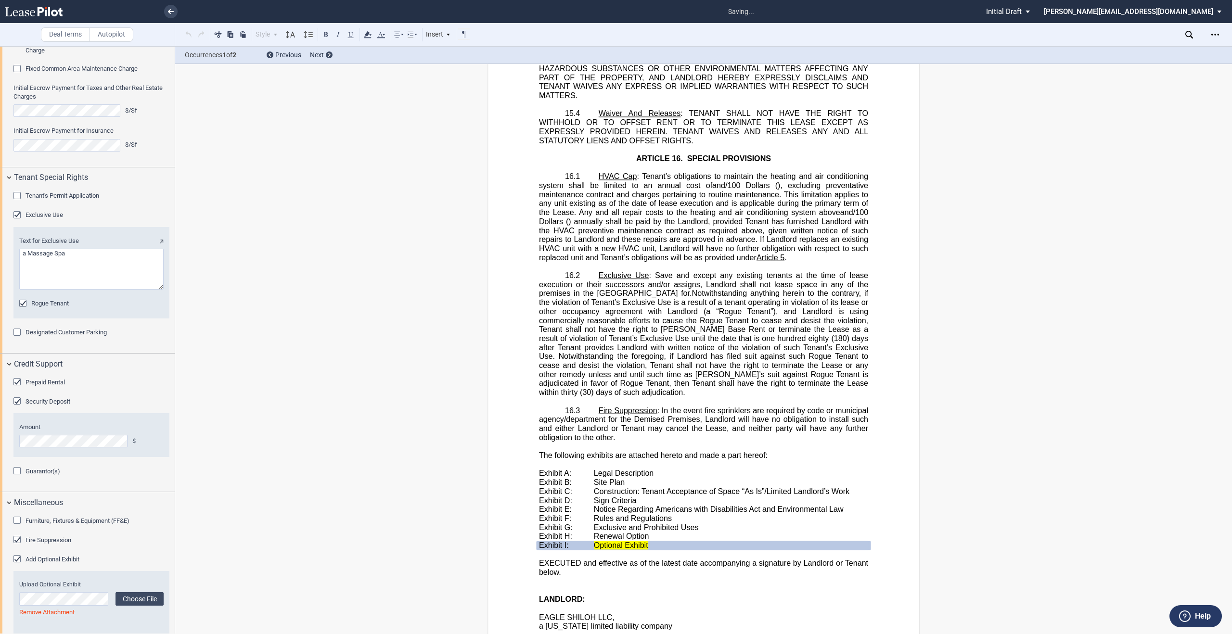
click at [17, 565] on div "Add Optional Exhibit" at bounding box center [18, 560] width 10 height 10
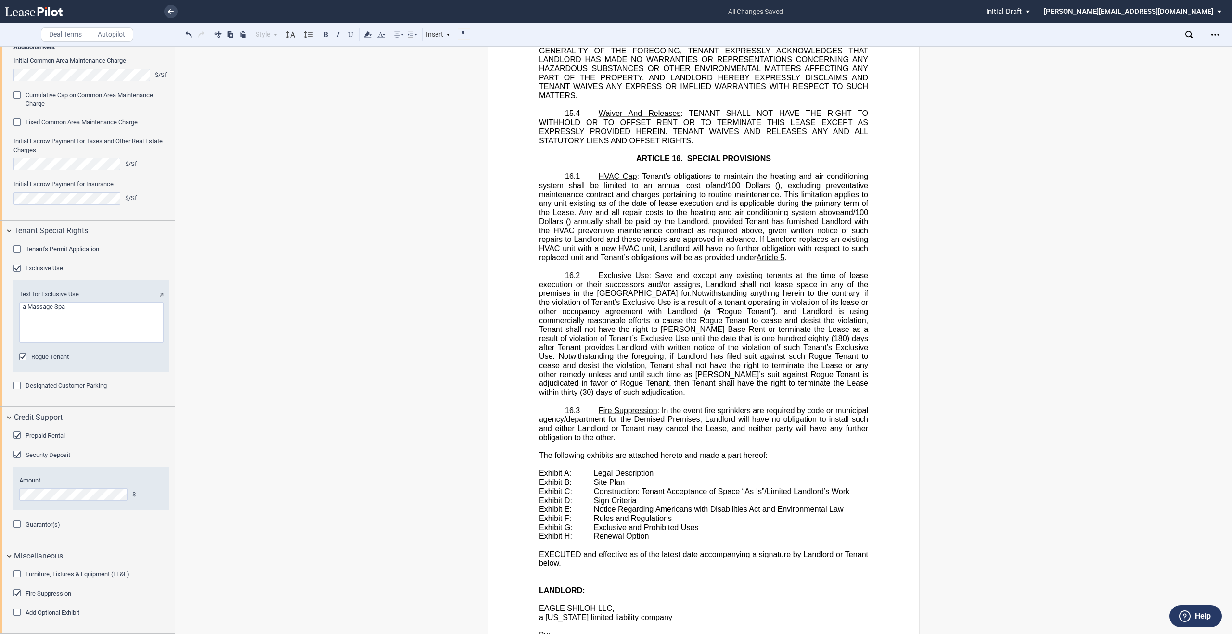
click at [617, 406] on p "16.3 Fire Suppression : In the event fire sprinklers are required by code or mu…" at bounding box center [703, 424] width 329 height 36
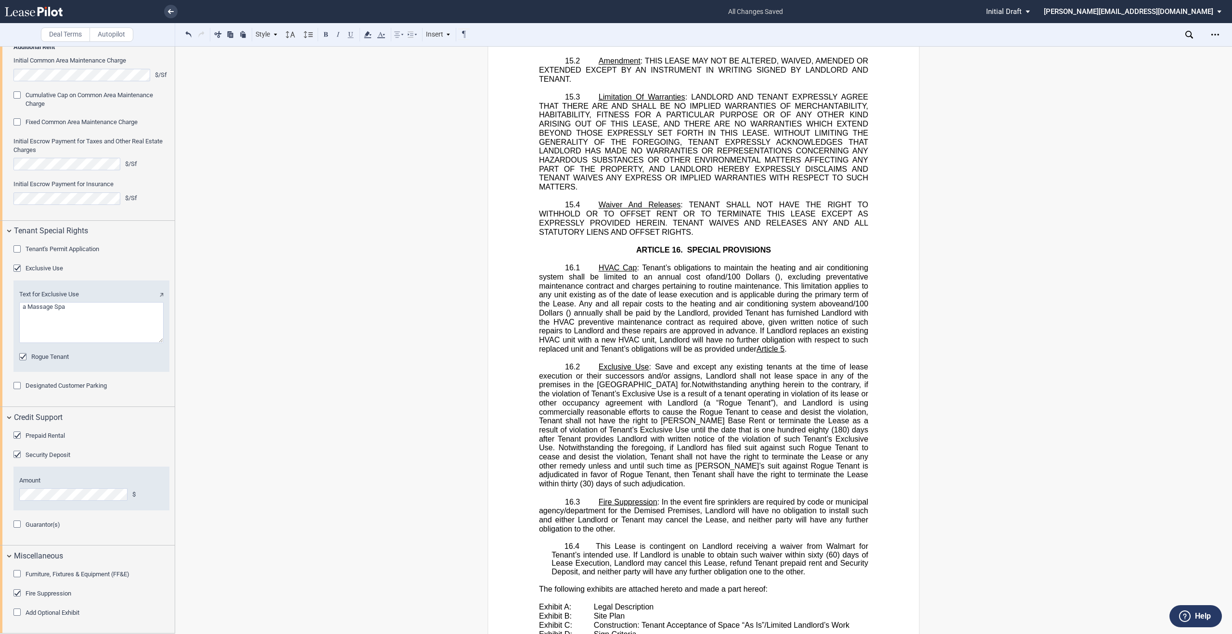
scroll to position [13784, 0]
drag, startPoint x: 595, startPoint y: 478, endPoint x: 685, endPoint y: 475, distance: 90.0
click at [685, 542] on span "﻿16.4 This Lease is contingent on Landlord receiving a waiver from Walmart for …" at bounding box center [711, 559] width 319 height 34
click at [349, 34] on button at bounding box center [351, 34] width 12 height 12
click at [625, 362] on span ": Save and except any existing tenants at the time of lease execution or their …" at bounding box center [705, 375] width 332 height 26
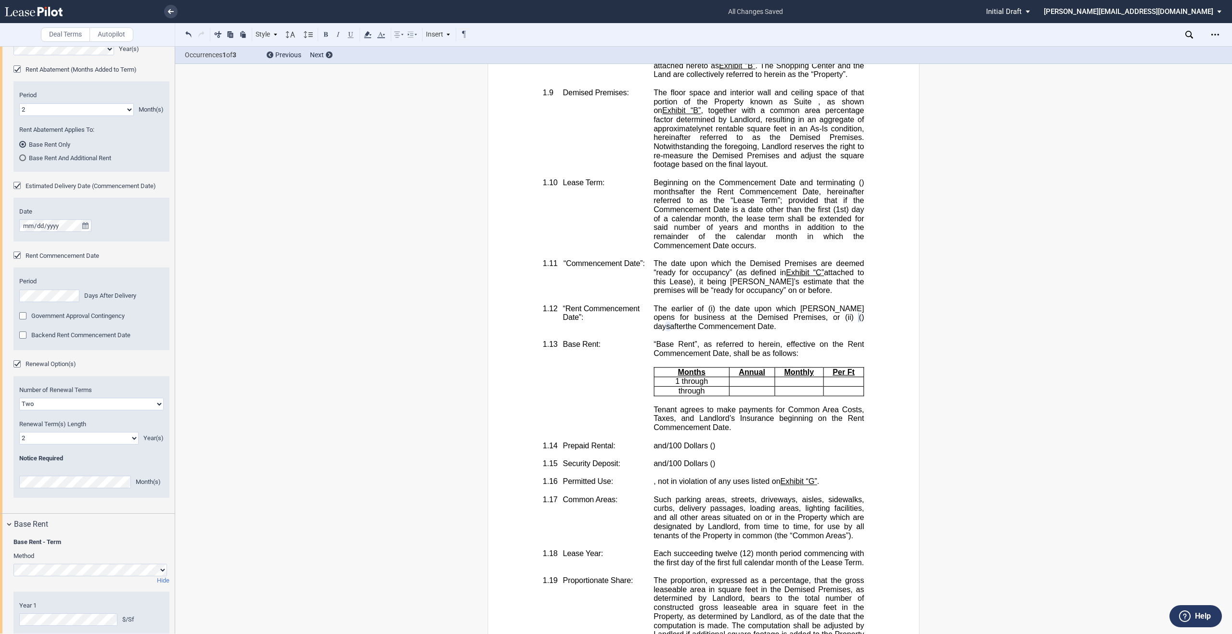
scroll to position [968, 0]
click at [107, 119] on select "1 2 3 4 5 6 7 8 9 10 11" at bounding box center [76, 112] width 115 height 13
select select "number:3"
click at [19, 119] on select "1 2 3 4 5 6 7 8 9 10 11" at bounding box center [76, 112] width 115 height 13
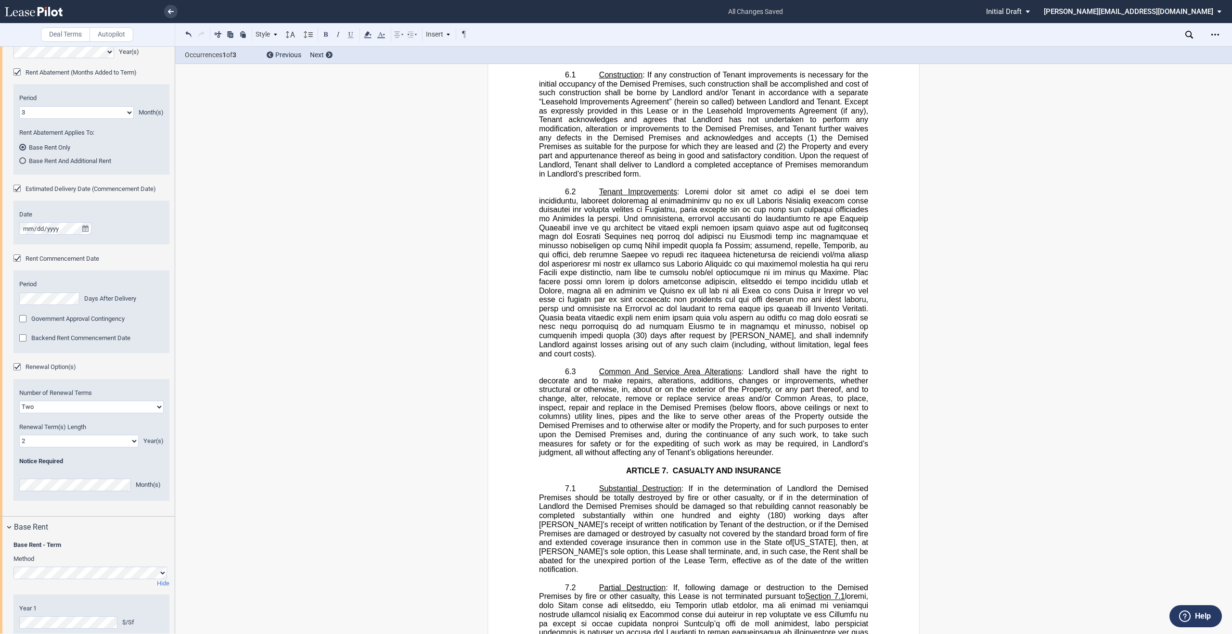
scroll to position [6551, 0]
click at [706, 230] on span at bounding box center [705, 265] width 332 height 153
click at [834, 321] on p "6.2 Tenant Improvements (30) days after request by Landlord, and shall indemnif…" at bounding box center [703, 274] width 329 height 171
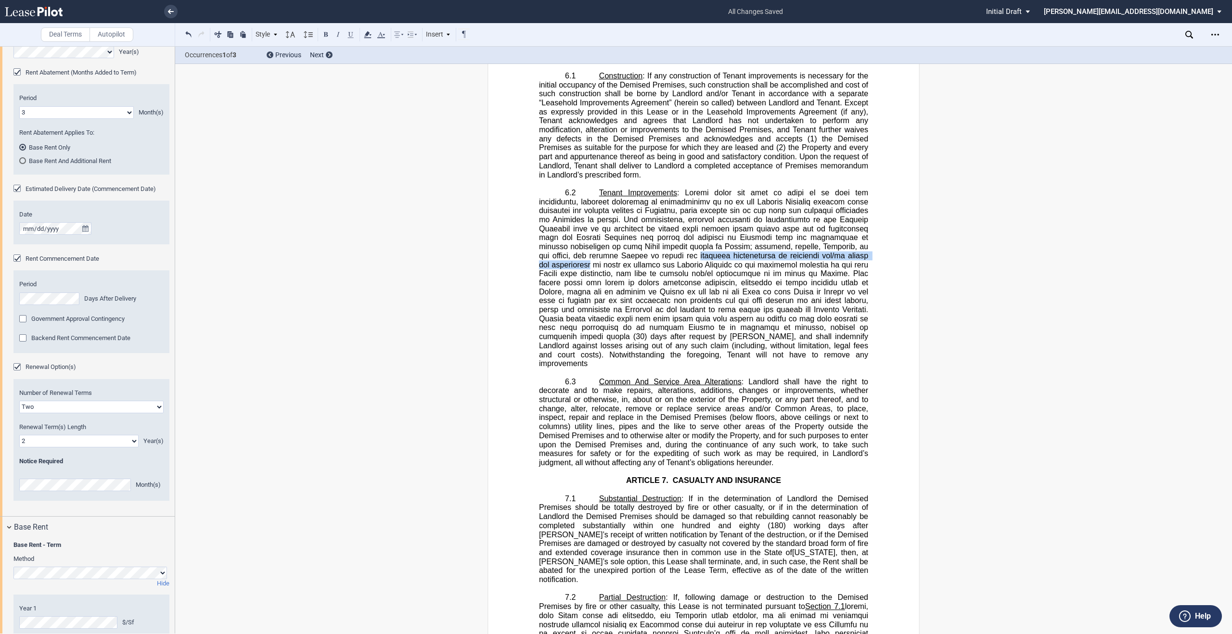
drag, startPoint x: 742, startPoint y: 231, endPoint x: 634, endPoint y: 242, distance: 108.4
click at [634, 242] on span at bounding box center [705, 265] width 332 height 153
click at [733, 411] on span ": Landlord shall have the right to decorate and to make repairs, alterations, a…" at bounding box center [705, 422] width 332 height 90
click at [818, 333] on span "(30) days after request by Landlord, and shall indemnify Landlord against losse…" at bounding box center [705, 351] width 332 height 36
click at [775, 350] on span "physical improvements or additions and/or repair any alterations" at bounding box center [705, 358] width 332 height 17
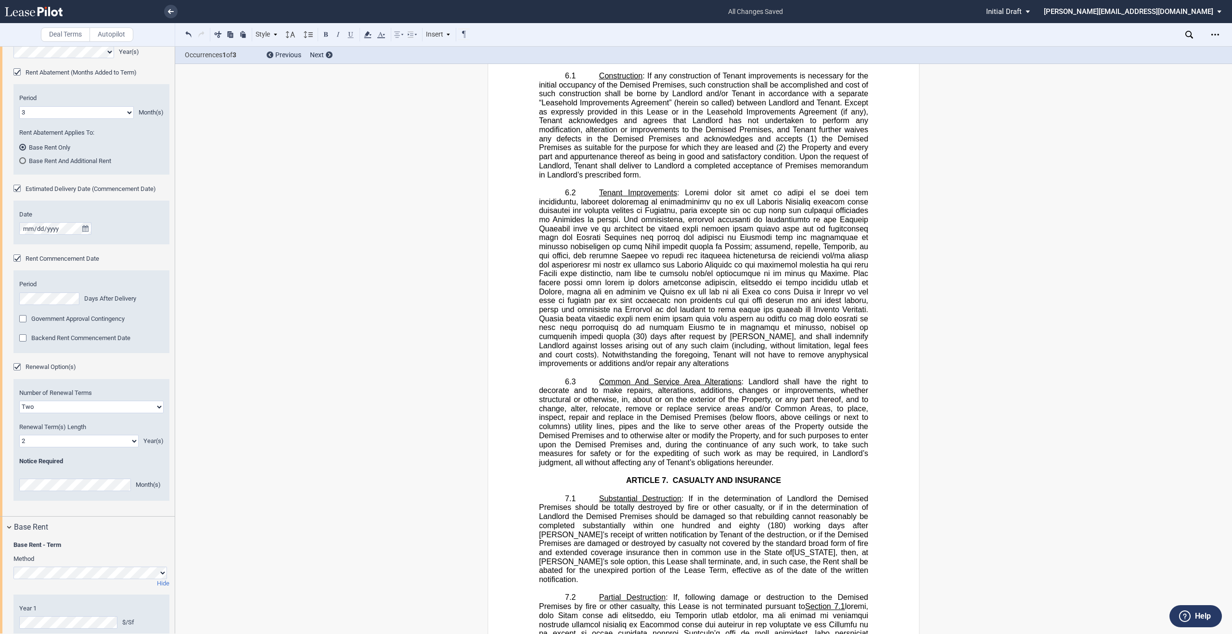
click at [669, 339] on p "6.2 Tenant Improvements (30) days after request by Landlord, and shall indemnif…" at bounding box center [703, 279] width 329 height 180
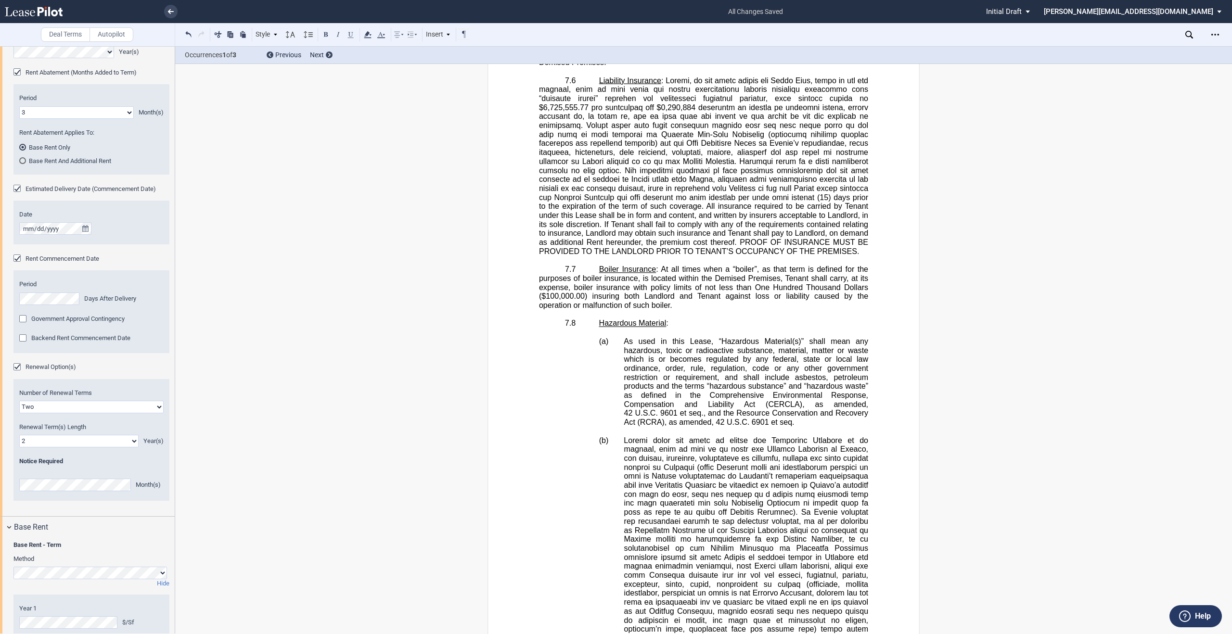
scroll to position [7867, 0]
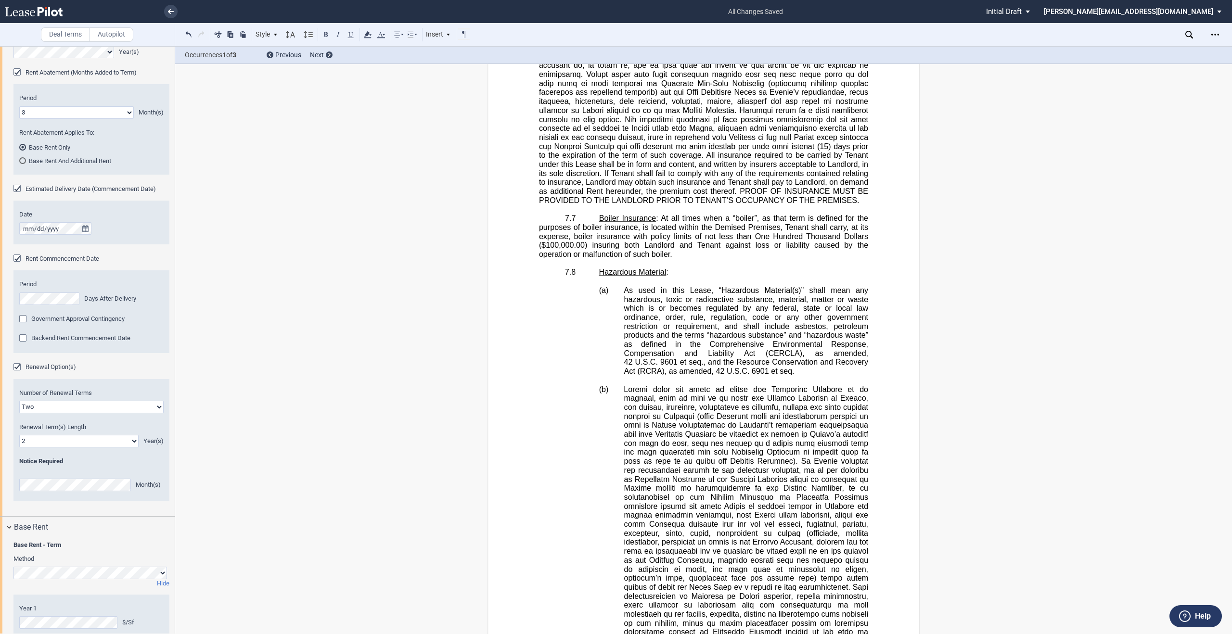
click at [668, 259] on p "﻿" at bounding box center [703, 263] width 329 height 9
click at [671, 214] on span ": At all times when a “boiler”, as that term is defined for the purposes of boi…" at bounding box center [705, 236] width 332 height 44
click at [683, 214] on p "7.7 Boiler Insurance : At all times when a “boiler”, as that term is defined fo…" at bounding box center [703, 236] width 329 height 45
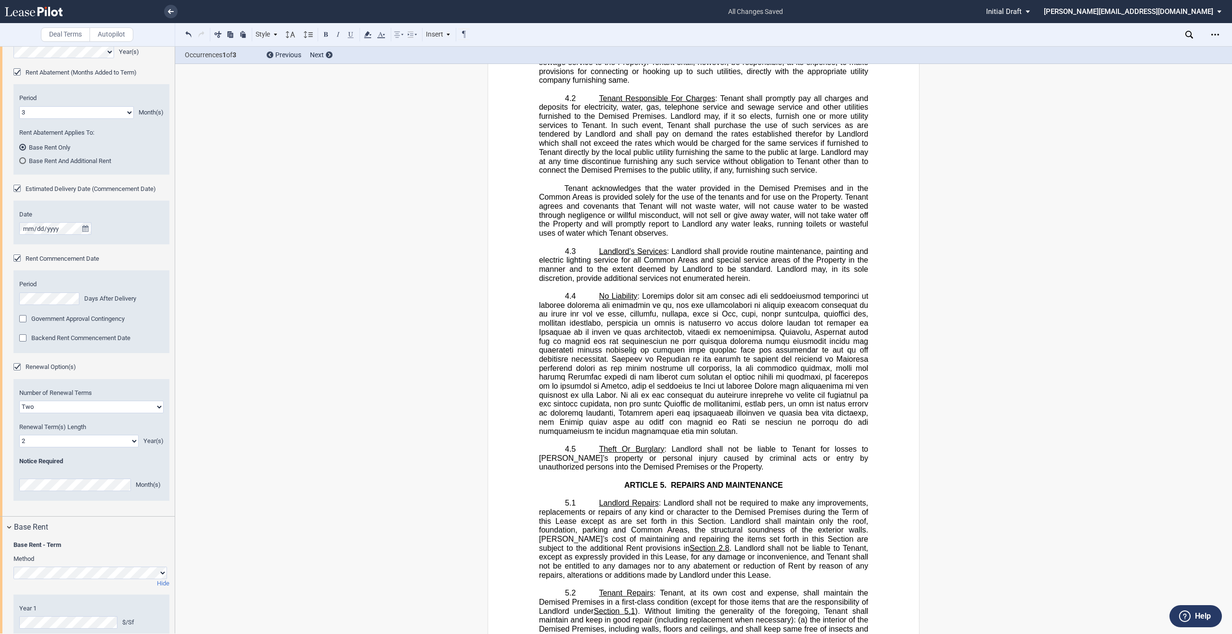
scroll to position [5726, 0]
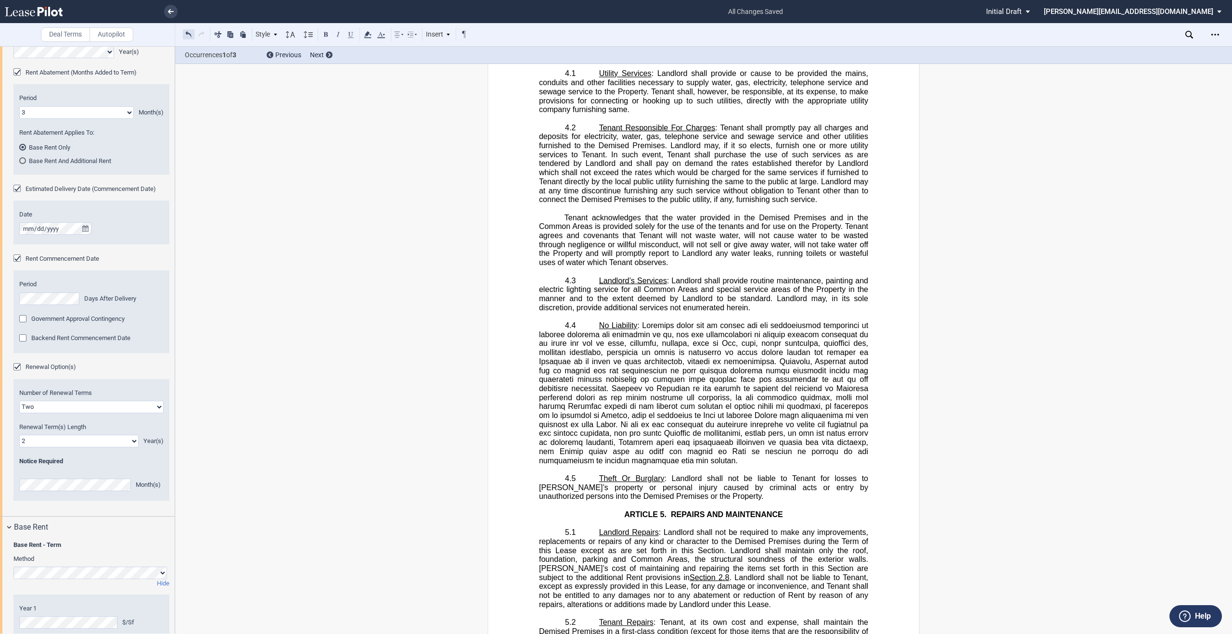
click at [188, 32] on button at bounding box center [189, 34] width 12 height 12
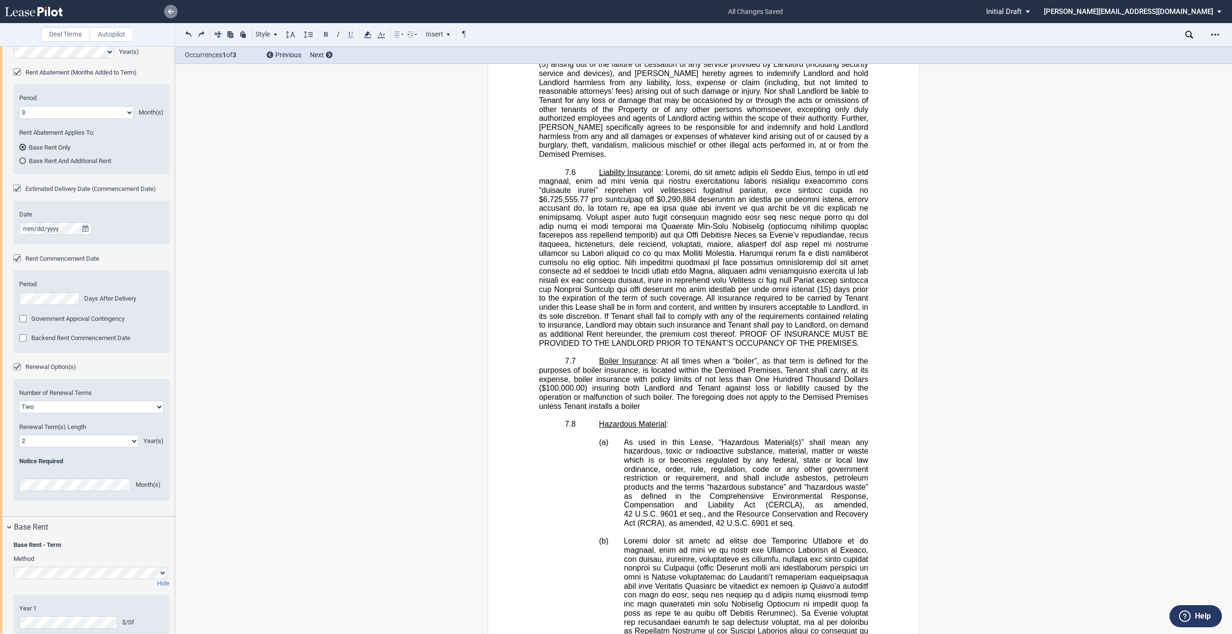
click at [167, 14] on link at bounding box center [170, 11] width 13 height 13
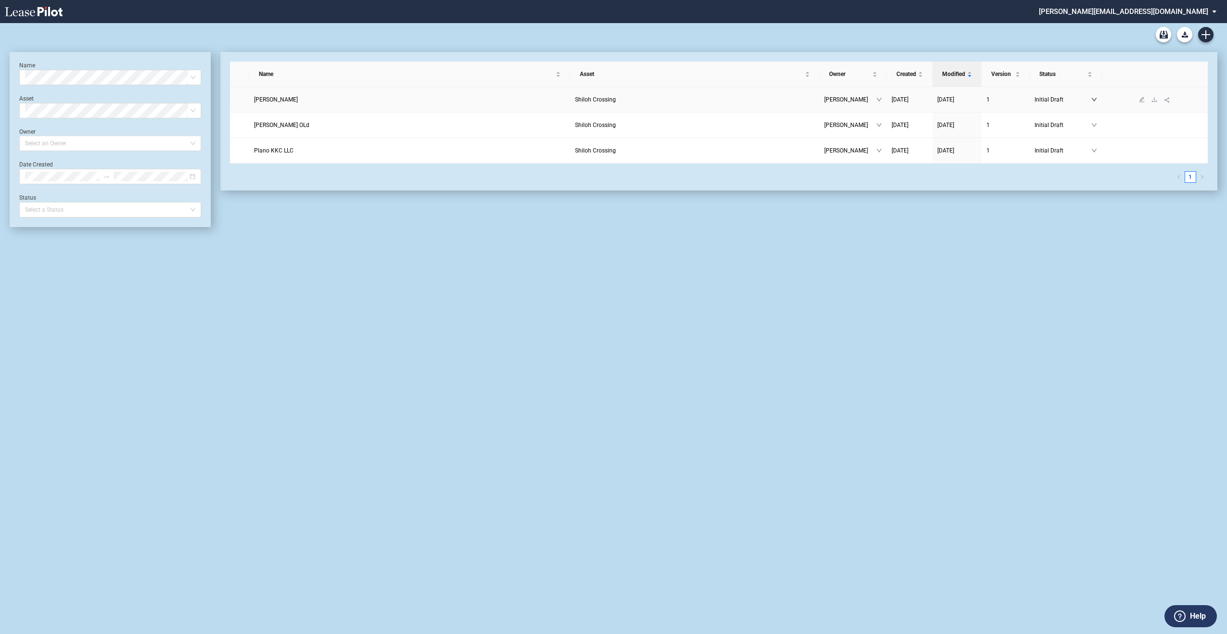
click at [1094, 102] on icon "down" at bounding box center [1094, 100] width 6 height 6
click at [361, 102] on link "Sky Lee" at bounding box center [409, 100] width 311 height 10
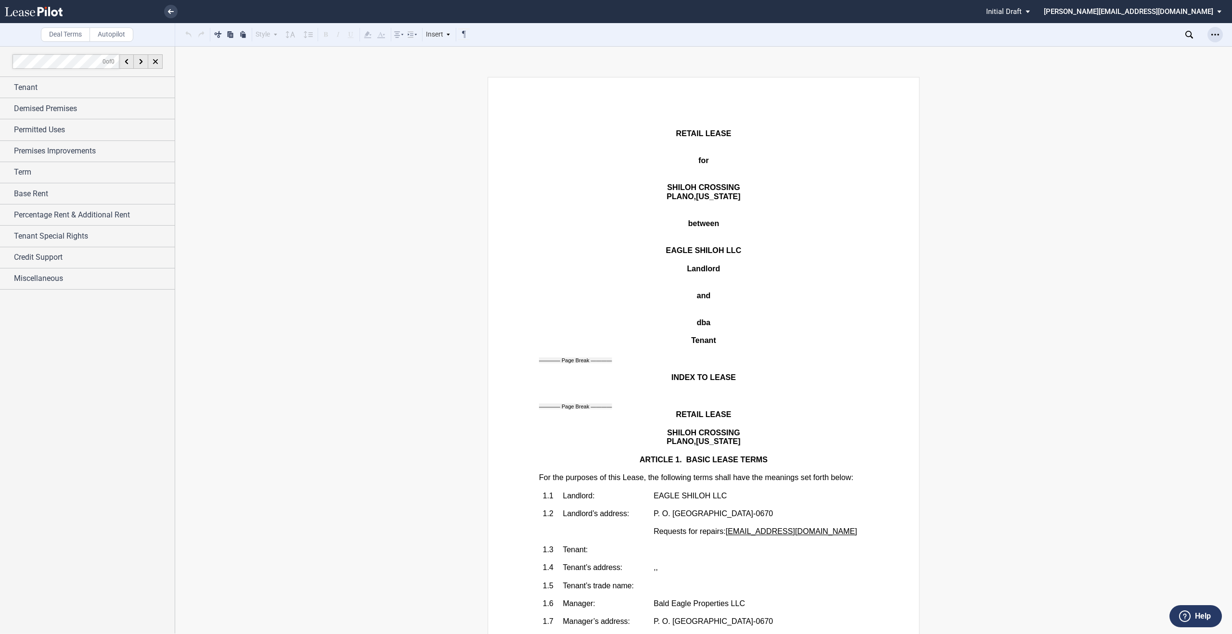
click at [1211, 33] on icon "Open Lease options menu" at bounding box center [1215, 35] width 8 height 8
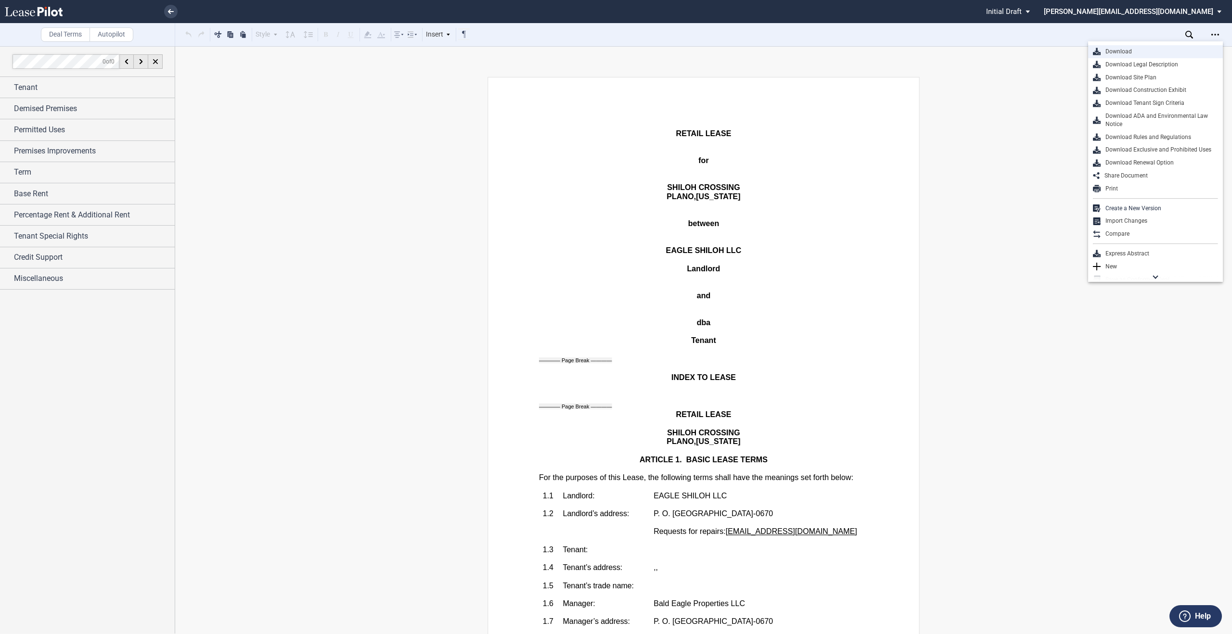
click at [1136, 51] on div "Download" at bounding box center [1159, 52] width 117 height 8
